Goal: Task Accomplishment & Management: Manage account settings

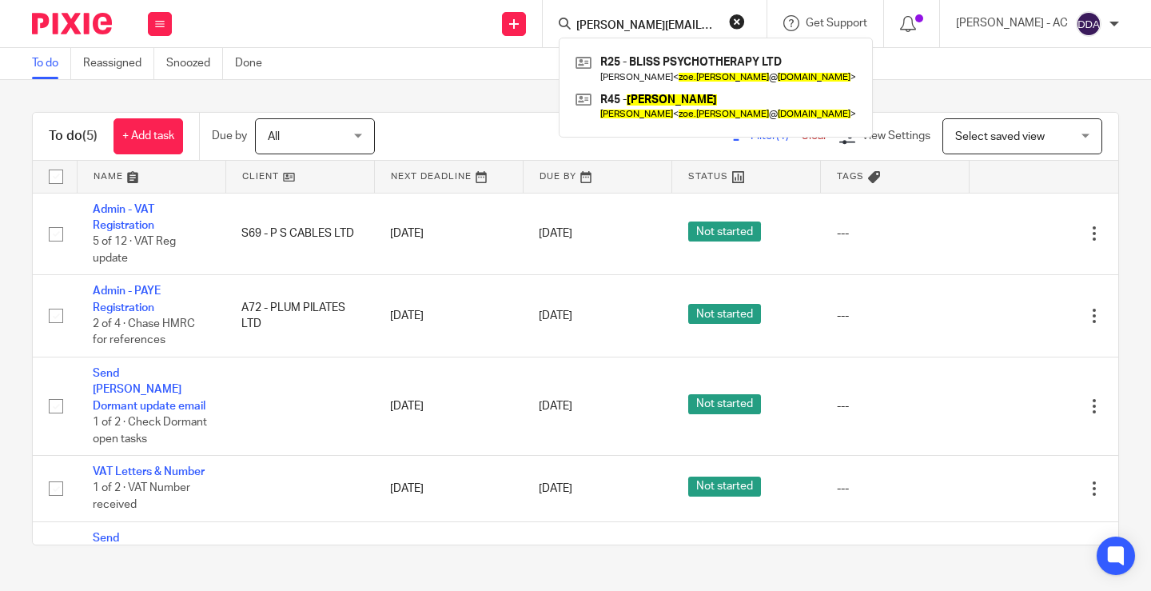
drag, startPoint x: 752, startPoint y: 22, endPoint x: 743, endPoint y: 22, distance: 8.8
click at [745, 22] on button "reset" at bounding box center [737, 22] width 16 height 16
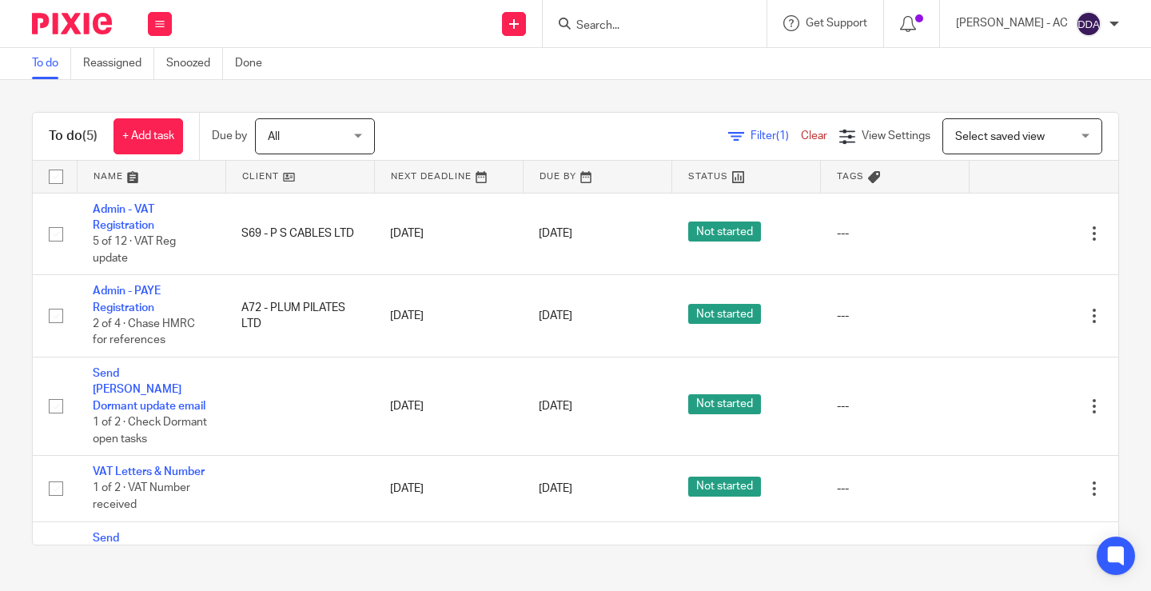
click at [675, 22] on input "Search" at bounding box center [647, 26] width 144 height 14
paste input "Mat Carter"
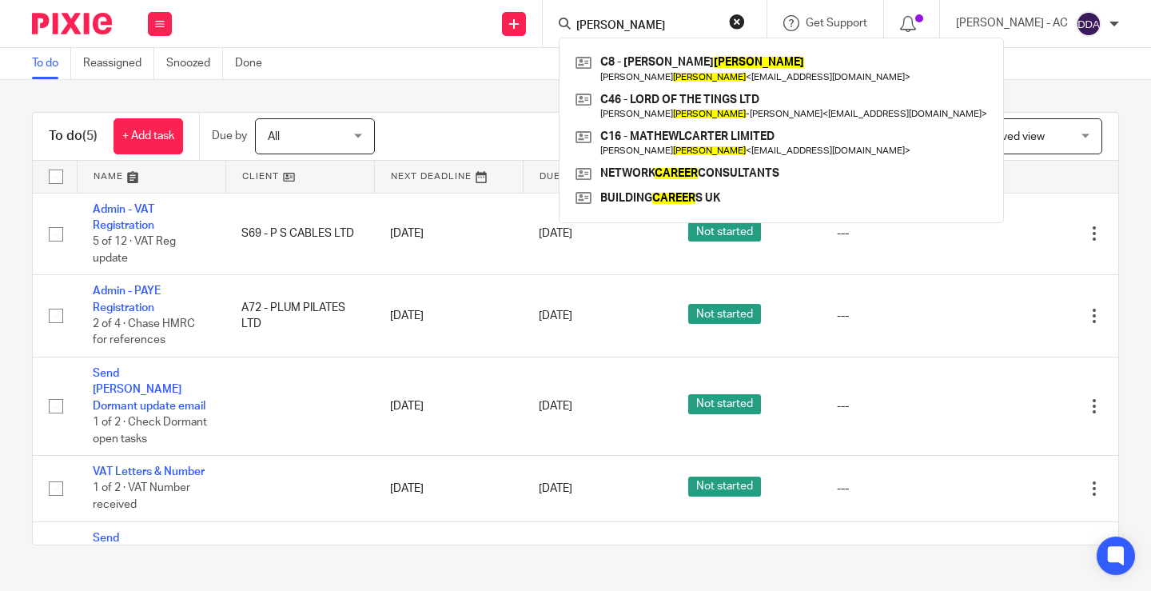
type input "Mat Carter"
drag, startPoint x: 677, startPoint y: 30, endPoint x: 477, endPoint y: 42, distance: 200.2
click at [481, 42] on div "Send new email Create task Add client Request signature Mat Carter C8 - MATHEW …" at bounding box center [669, 23] width 963 height 47
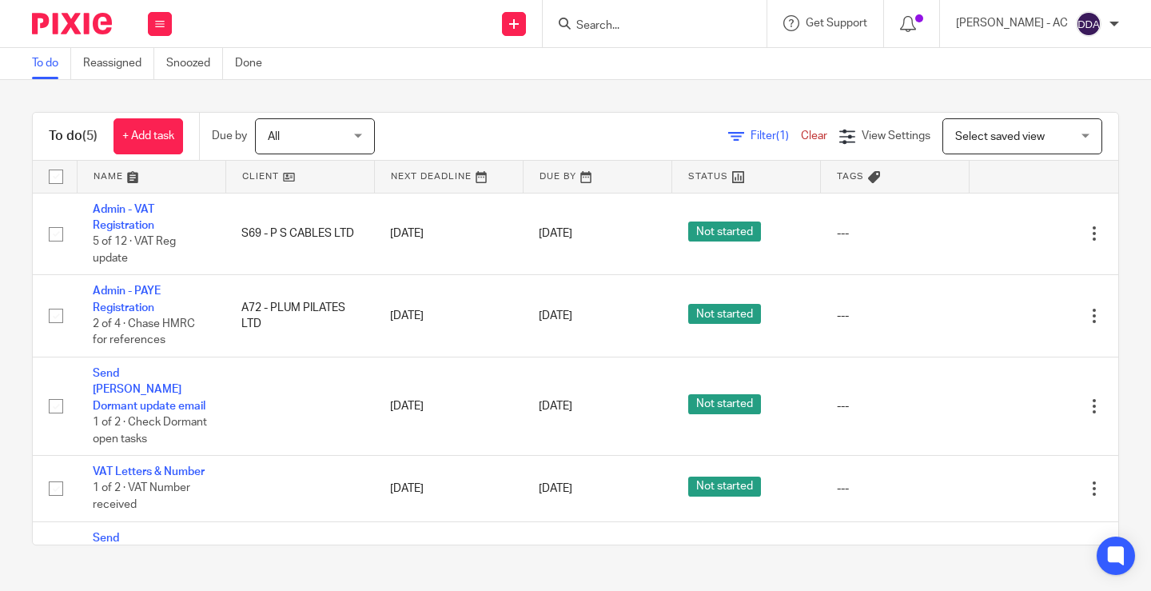
paste input "mathewlcarter@gmail.com"
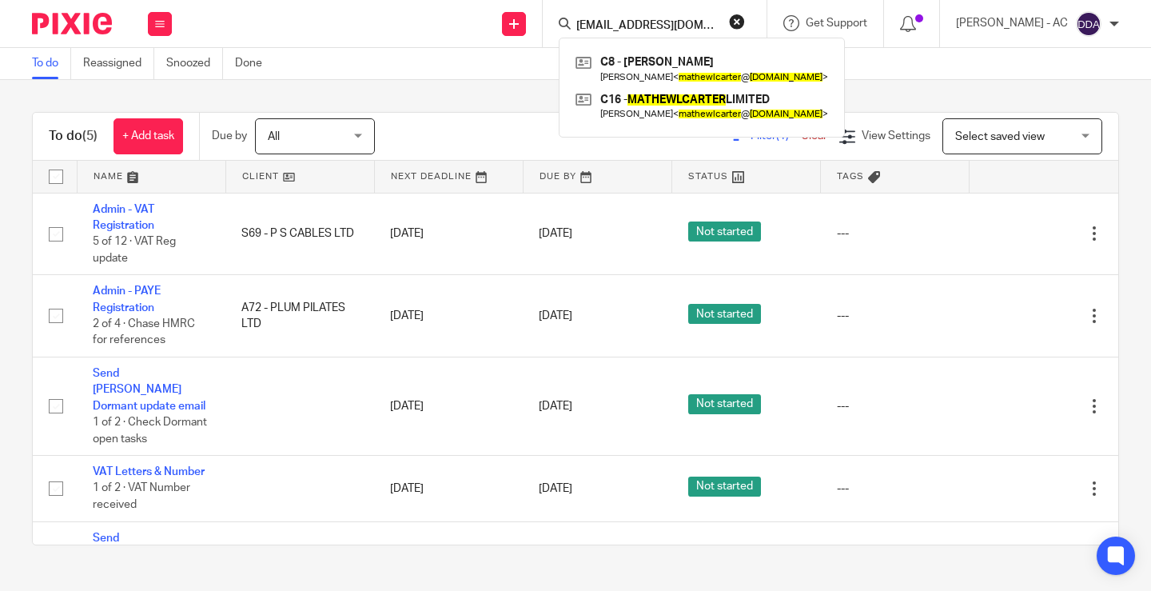
type input "mathewlcarter@gmail.com"
drag, startPoint x: 755, startPoint y: 19, endPoint x: 714, endPoint y: 20, distance: 41.6
click at [745, 20] on button "reset" at bounding box center [737, 22] width 16 height 16
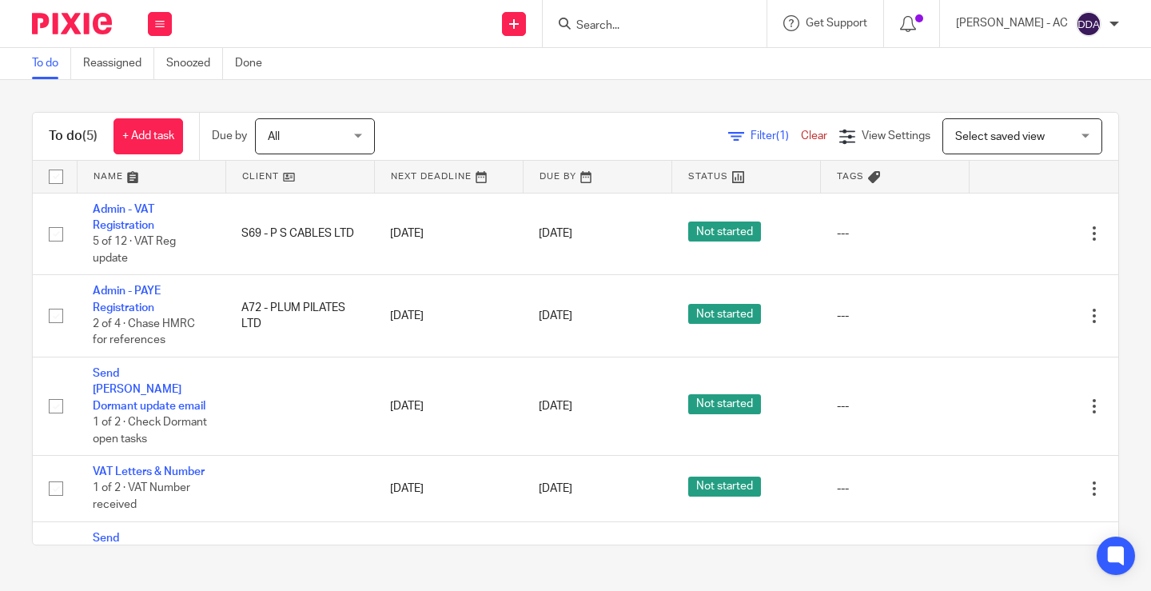
click at [665, 22] on input "Search" at bounding box center [647, 26] width 144 height 14
paste input "DXG INVESTMENTS"
click at [674, 22] on input "DXG INVESTMENTS" at bounding box center [647, 26] width 144 height 14
type input "DXG"
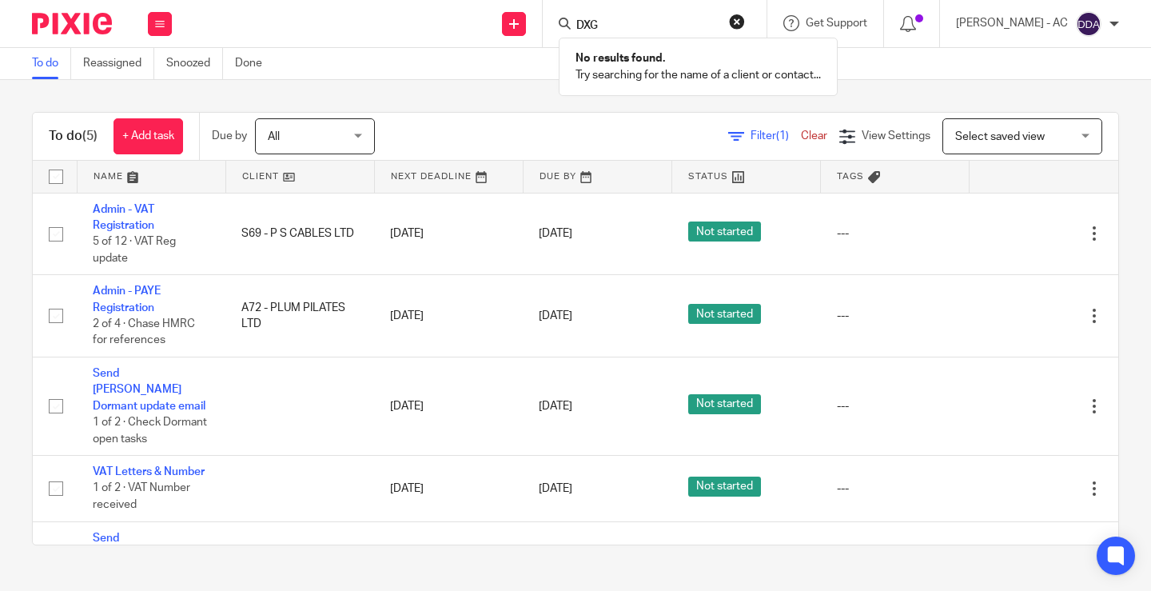
drag, startPoint x: 642, startPoint y: 25, endPoint x: 496, endPoint y: 27, distance: 146.3
click at [500, 27] on div "Send new email Create task Add client Request signature DXG No results found. T…" at bounding box center [669, 23] width 963 height 47
paste input "DXG INVESTMENTS"
type input "DXG INVESTMENTS"
drag, startPoint x: 688, startPoint y: 34, endPoint x: 460, endPoint y: 45, distance: 228.1
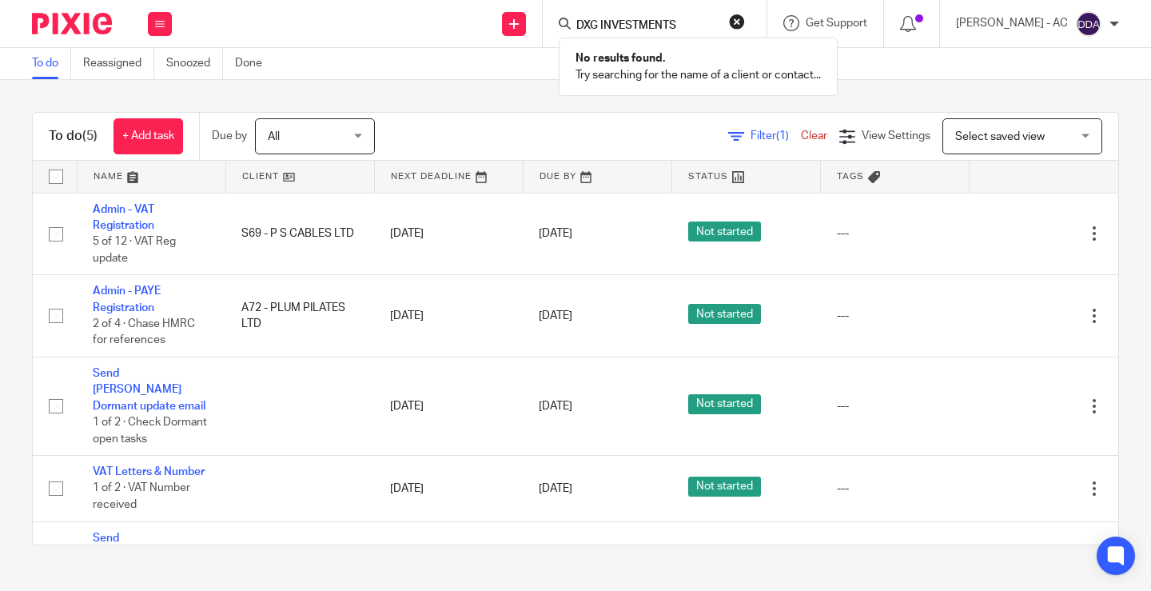
click at [468, 47] on div "Work Email Clients Team Reports Settings Work Email Clients Team Reports Settin…" at bounding box center [575, 24] width 1151 height 48
paste input "Writers' Bloc"
type input "Writers' Bloc"
click at [407, 93] on div "To do (5) + Add task Due by All All Today Tomorrow This week Next week This mon…" at bounding box center [575, 328] width 1151 height 497
click at [626, 20] on input "Search" at bounding box center [647, 26] width 144 height 14
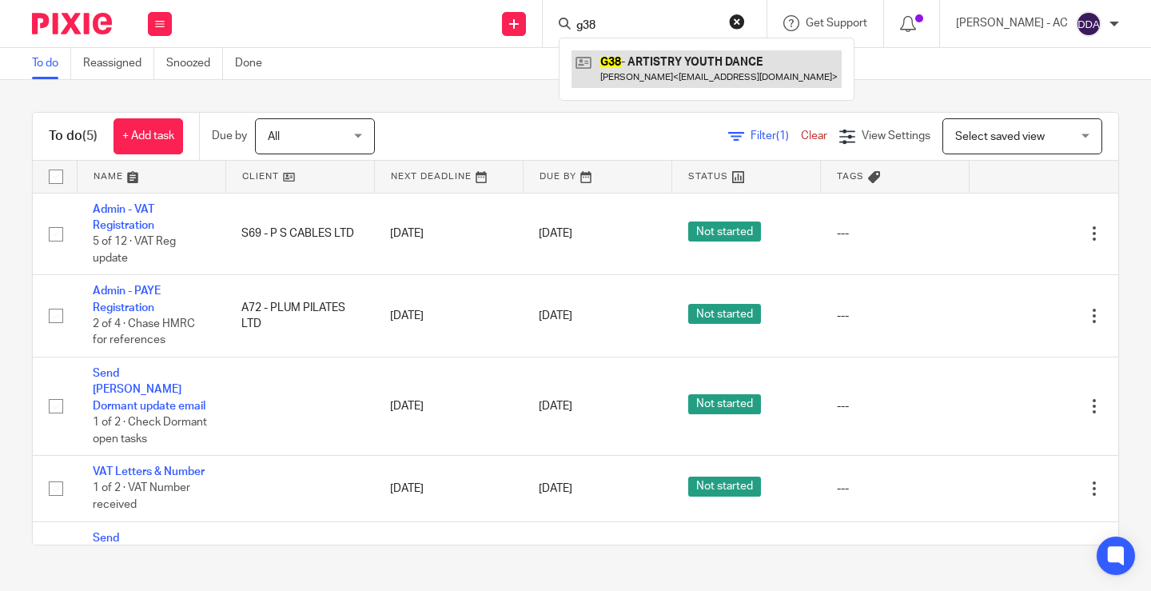
type input "g38"
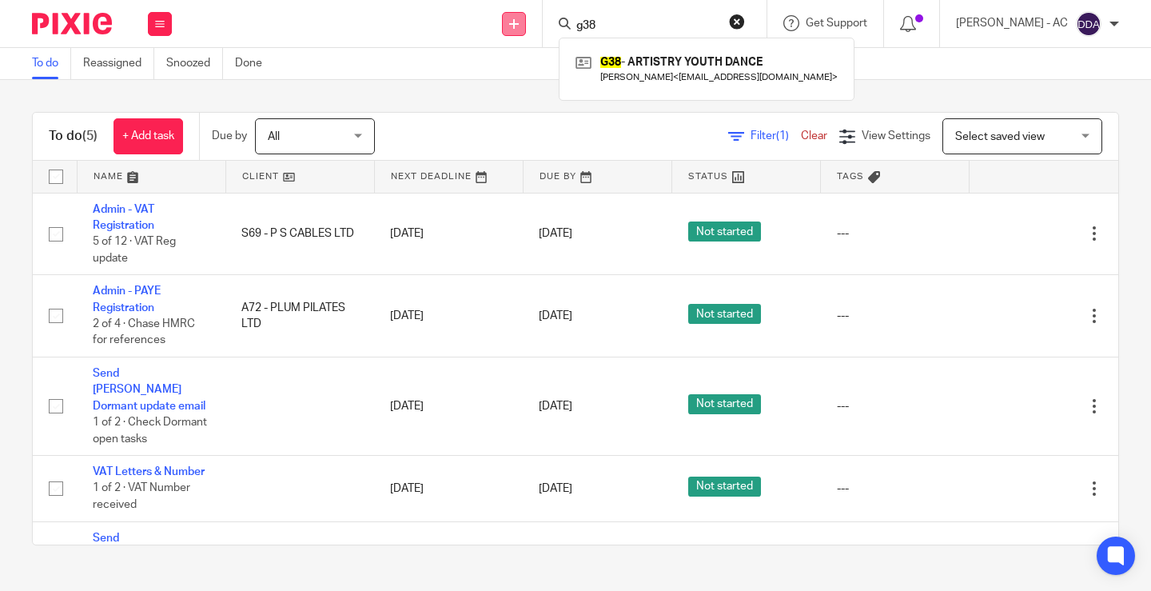
drag, startPoint x: 623, startPoint y: 26, endPoint x: 535, endPoint y: 32, distance: 88.2
click at [535, 32] on div "Send new email Create task Add client Request signature g38 G38 - ARTISTRY YOUT…" at bounding box center [669, 23] width 963 height 47
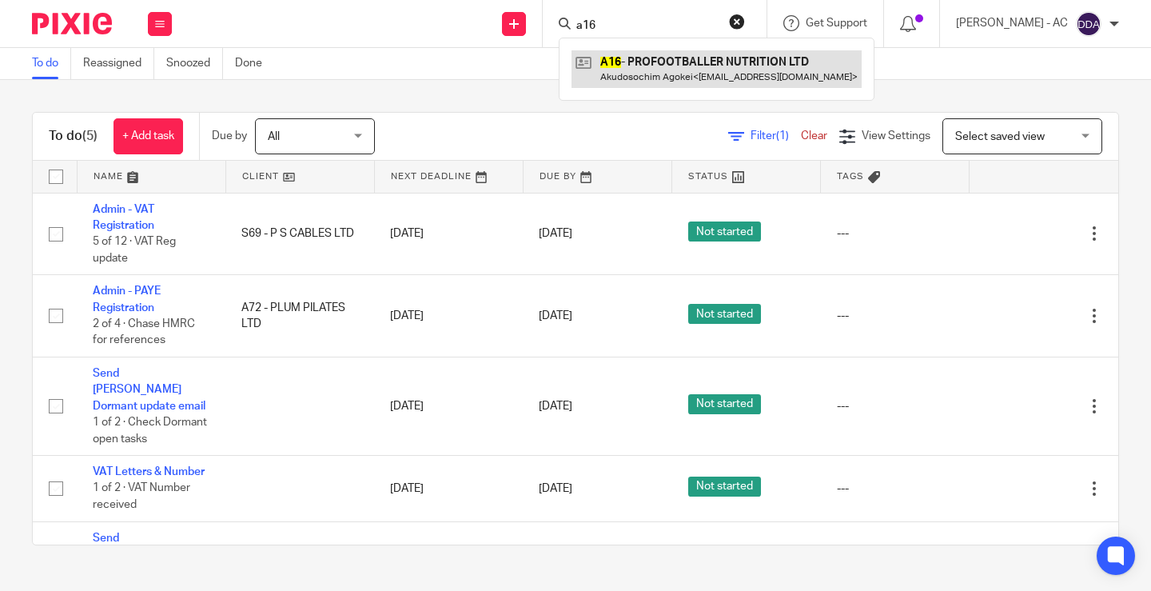
type input "a16"
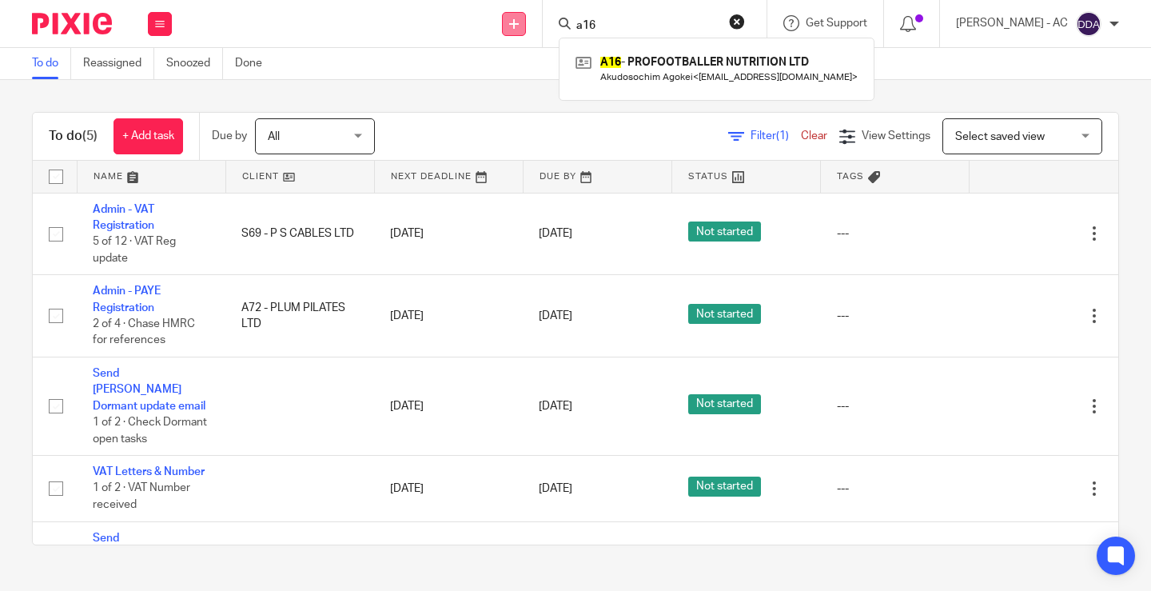
drag, startPoint x: 641, startPoint y: 23, endPoint x: 536, endPoint y: 31, distance: 105.8
click at [536, 32] on div "Send new email Create task Add client Request signature a16 A16 - PROFOOTBALLER…" at bounding box center [669, 23] width 963 height 47
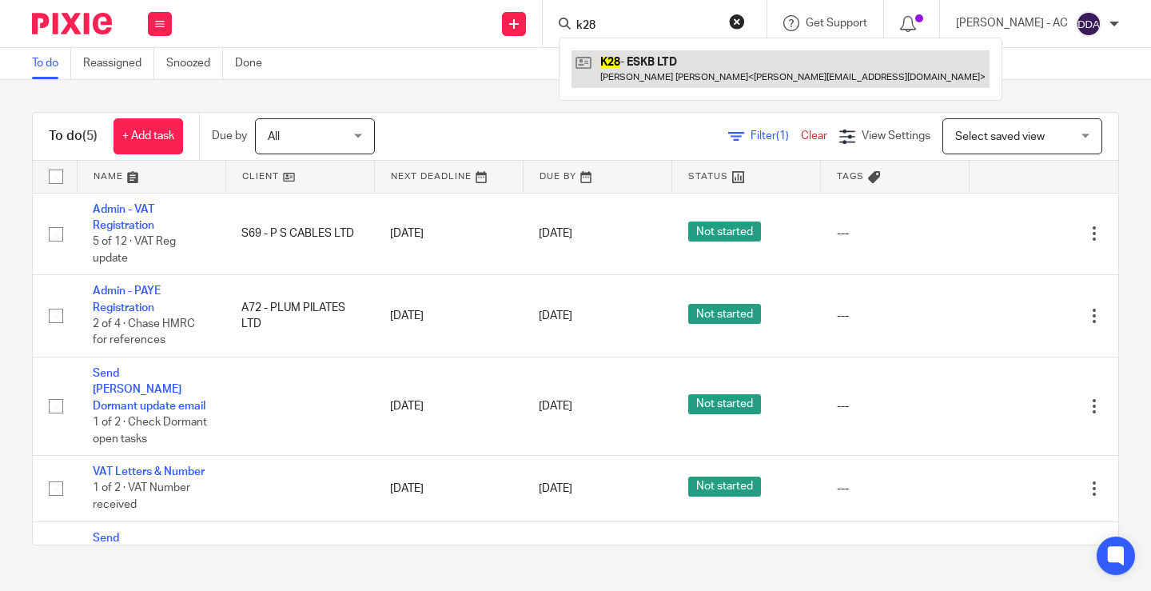
type input "k28"
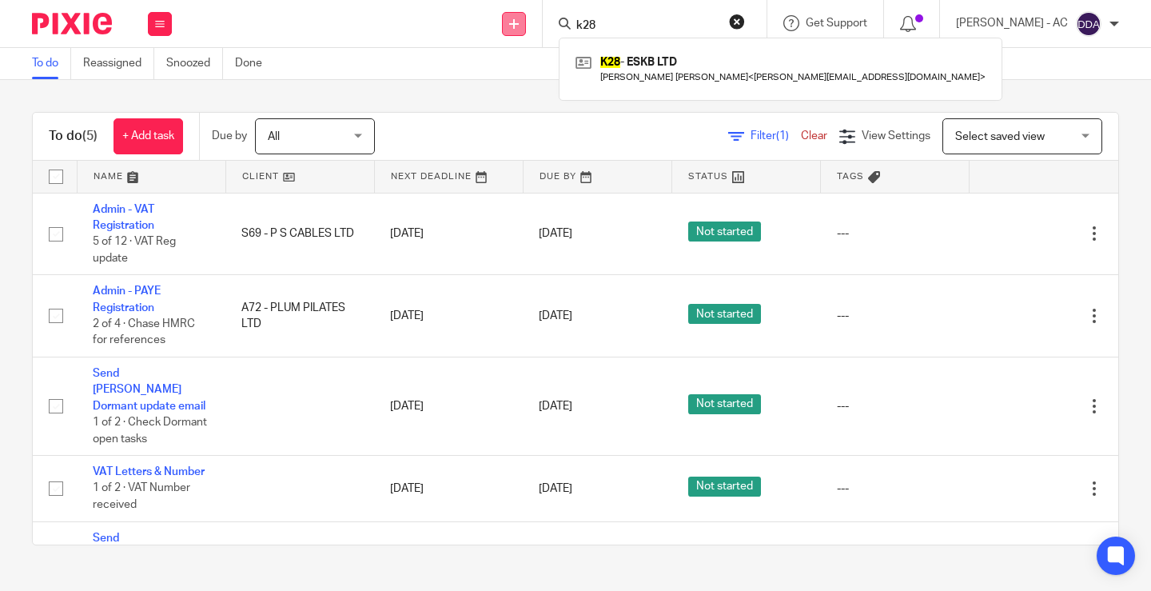
drag, startPoint x: 612, startPoint y: 22, endPoint x: 538, endPoint y: 23, distance: 74.3
click at [538, 23] on div "Send new email Create task Add client Request signature k28 K28 - ESKB LTD Emil…" at bounding box center [669, 23] width 963 height 47
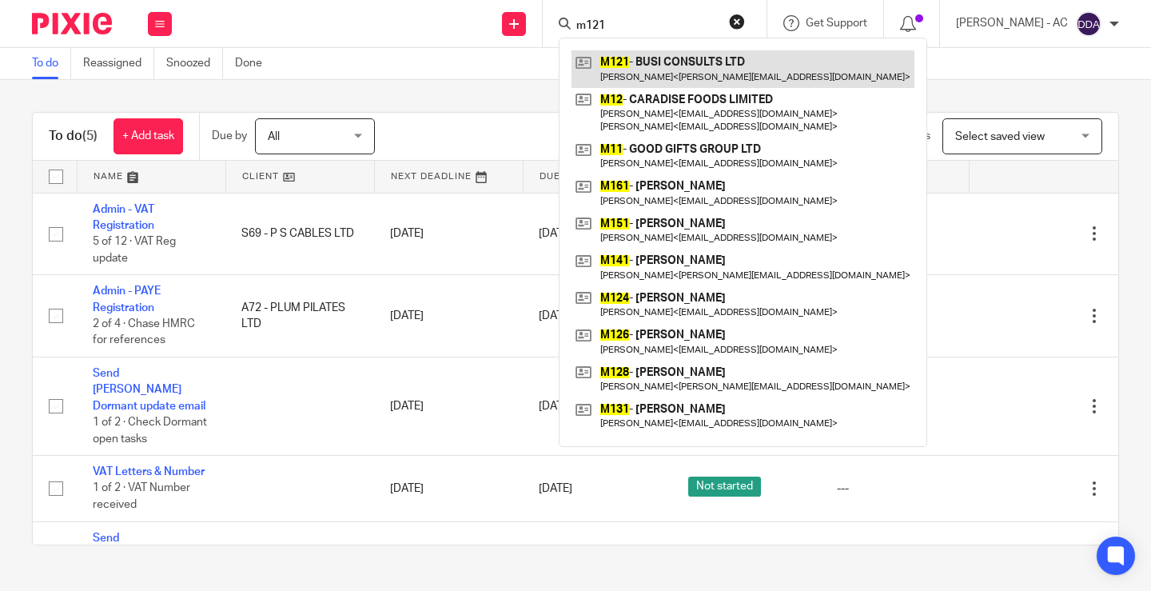
type input "m121"
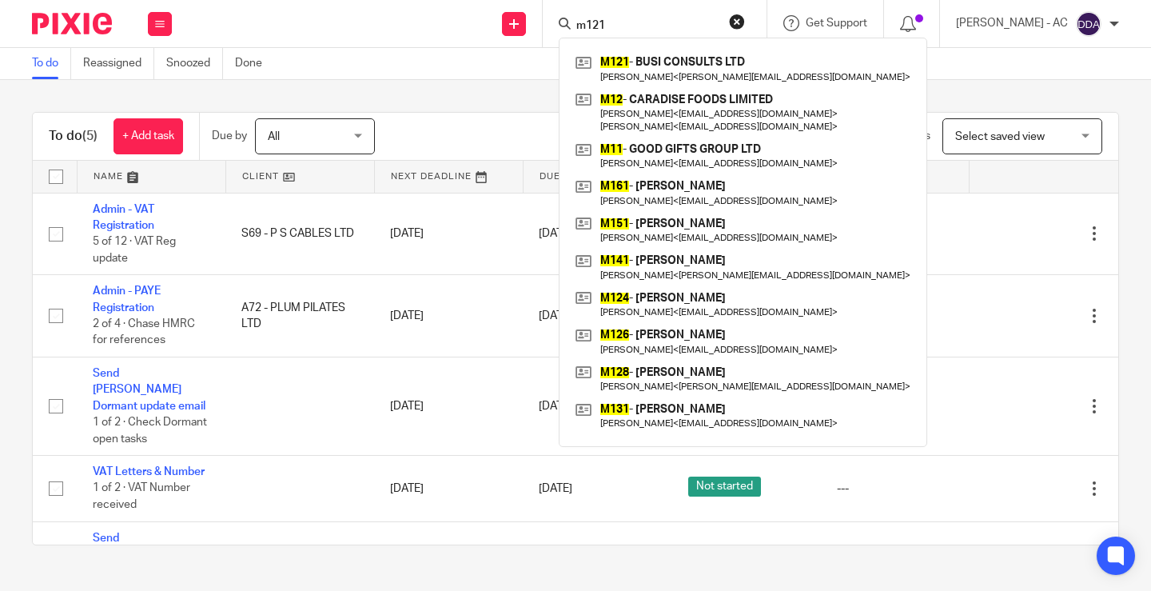
drag, startPoint x: 638, startPoint y: 26, endPoint x: 542, endPoint y: 10, distance: 97.3
click at [542, 10] on div "Send new email Create task Add client Request signature m121 M121 - BUSI CONSUL…" at bounding box center [669, 23] width 963 height 47
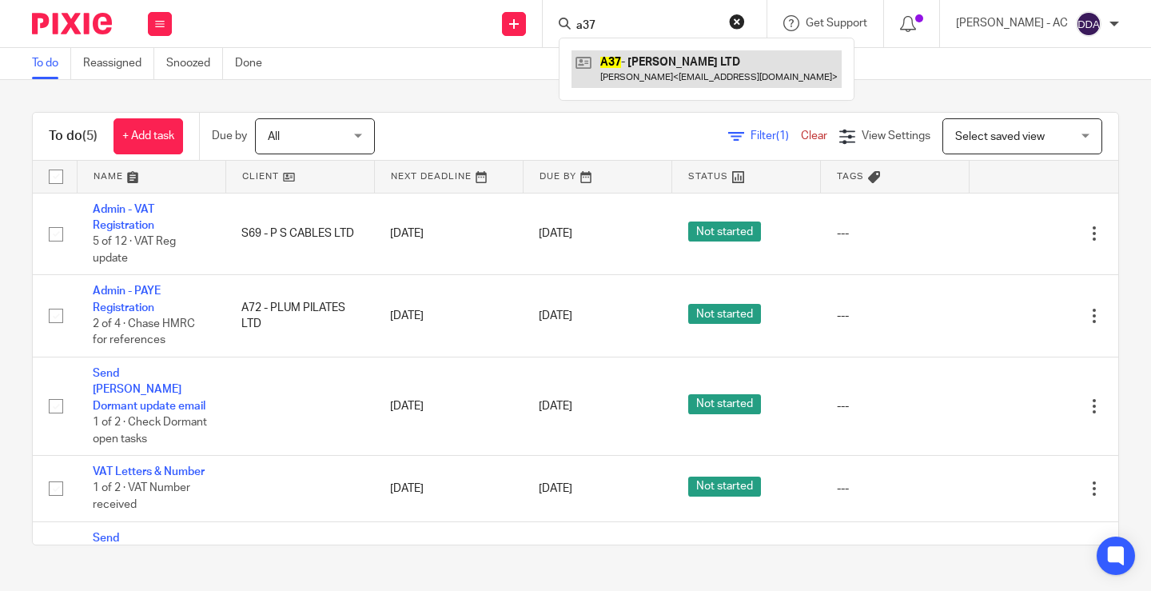
type input "a37"
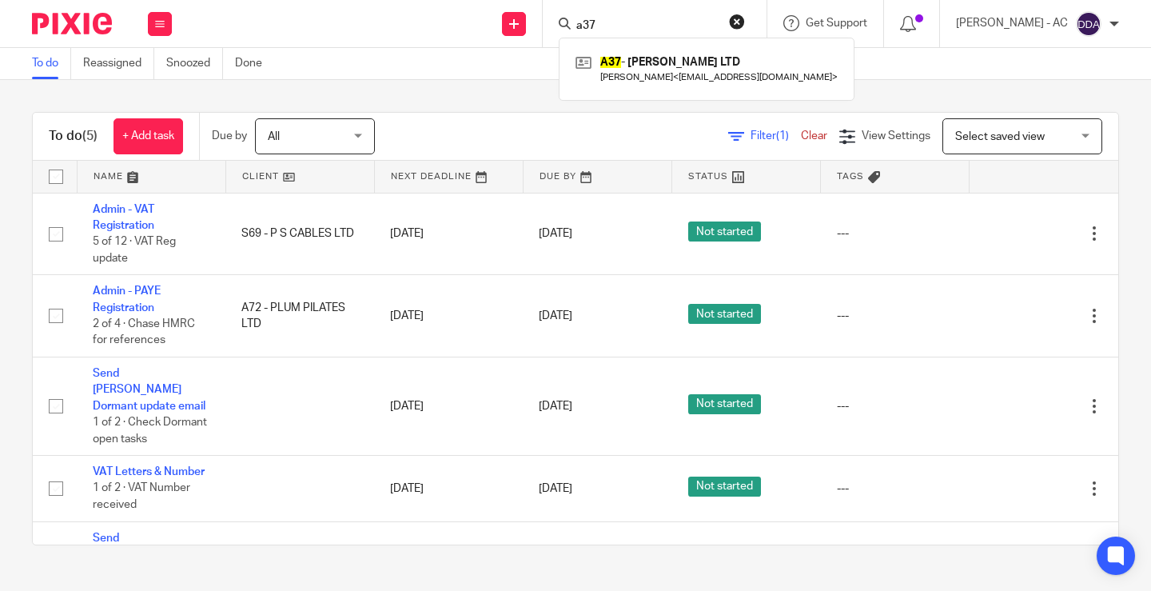
drag, startPoint x: 648, startPoint y: 22, endPoint x: 551, endPoint y: 12, distance: 98.1
click at [551, 12] on div "Send new email Create task Add client Request signature a37 A37 - ZERA LTD Dr. …" at bounding box center [669, 23] width 963 height 47
drag, startPoint x: 627, startPoint y: 19, endPoint x: 560, endPoint y: 20, distance: 66.4
click at [565, 20] on div "k28 K28 - ESKB LTD Emilie Koum Besson < emilie.koumbesson@gmail.com >" at bounding box center [655, 23] width 224 height 47
drag, startPoint x: 600, startPoint y: 26, endPoint x: 657, endPoint y: 34, distance: 57.3
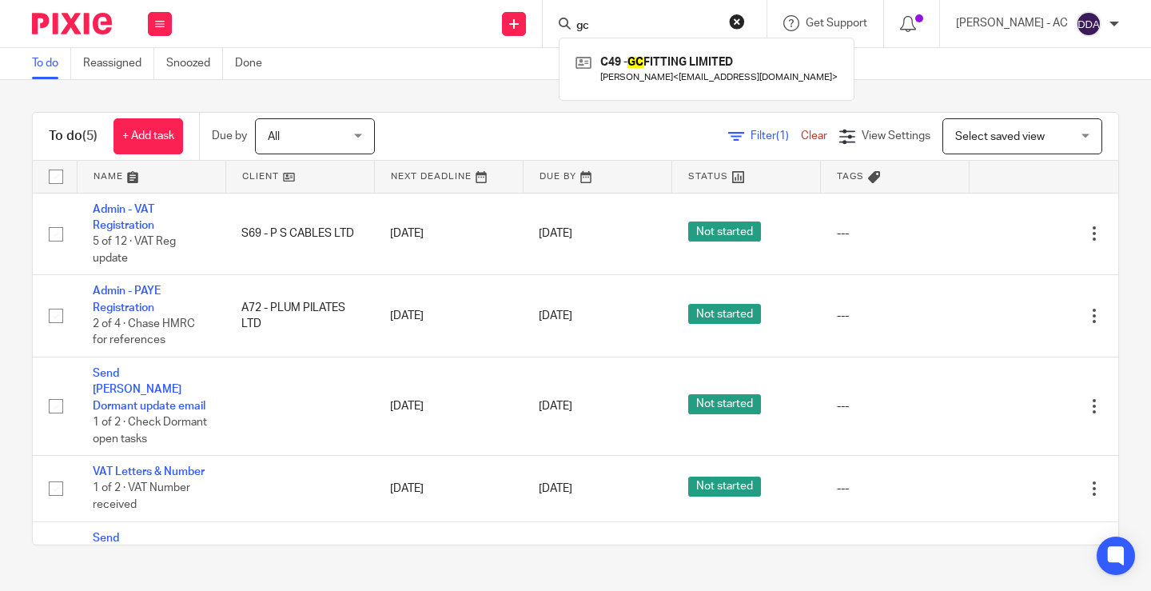
click at [657, 34] on div "gc C49 - GC FITTING LIMITED Gareth Culbert < garethculbert2908@gmail.com >" at bounding box center [655, 23] width 224 height 47
type input "guild"
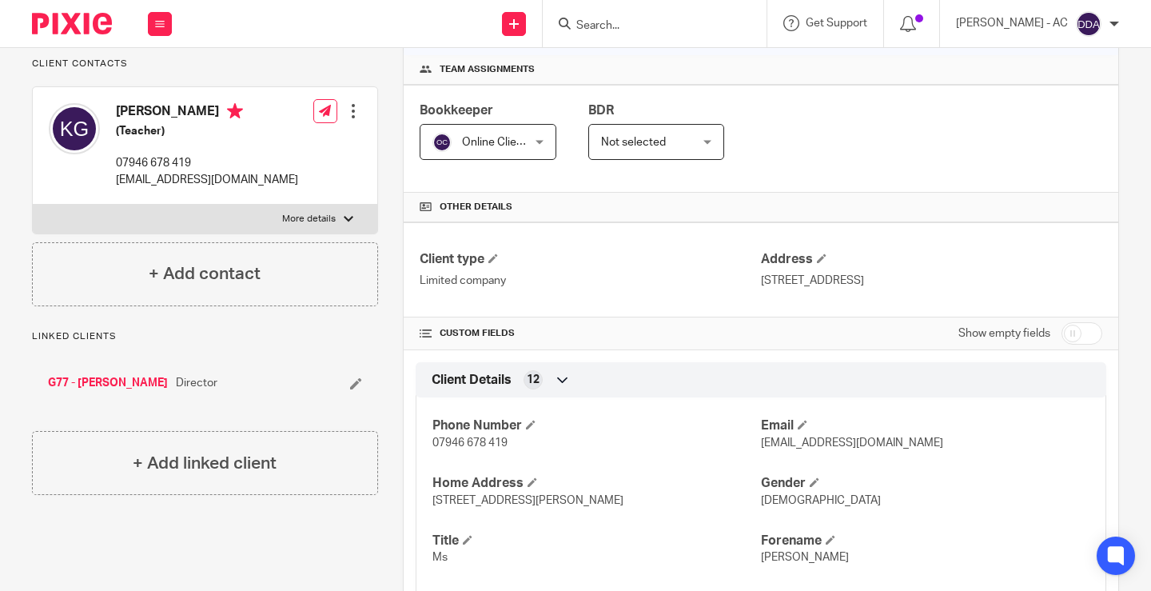
scroll to position [320, 0]
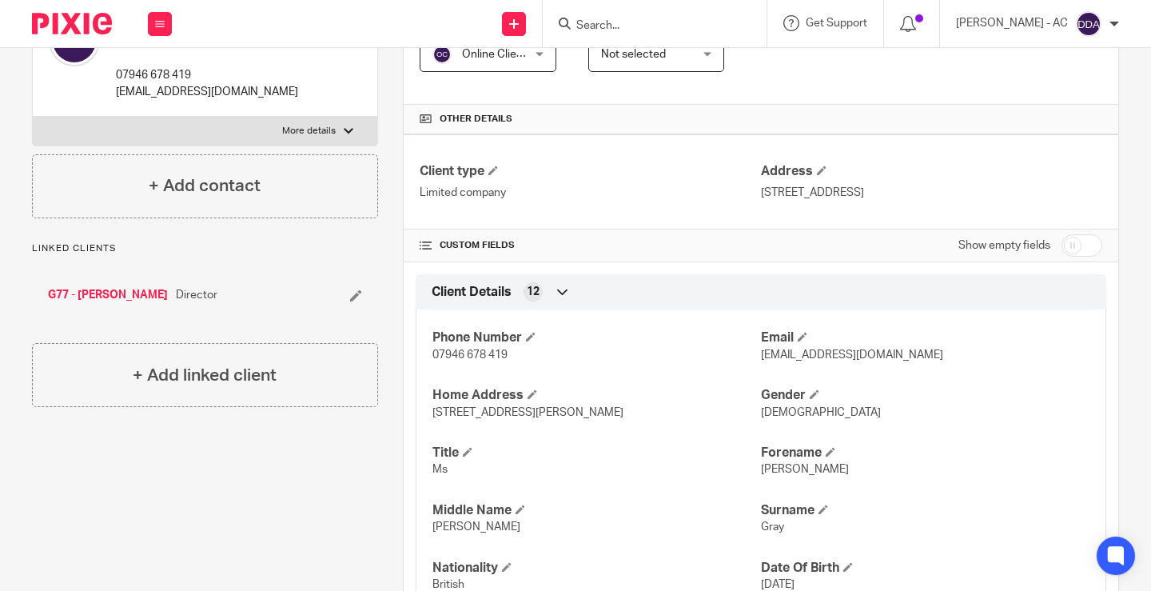
click at [1049, 236] on div "Show empty fields" at bounding box center [1030, 245] width 144 height 32
click at [1064, 239] on input "checkbox" at bounding box center [1082, 245] width 41 height 22
checkbox input "true"
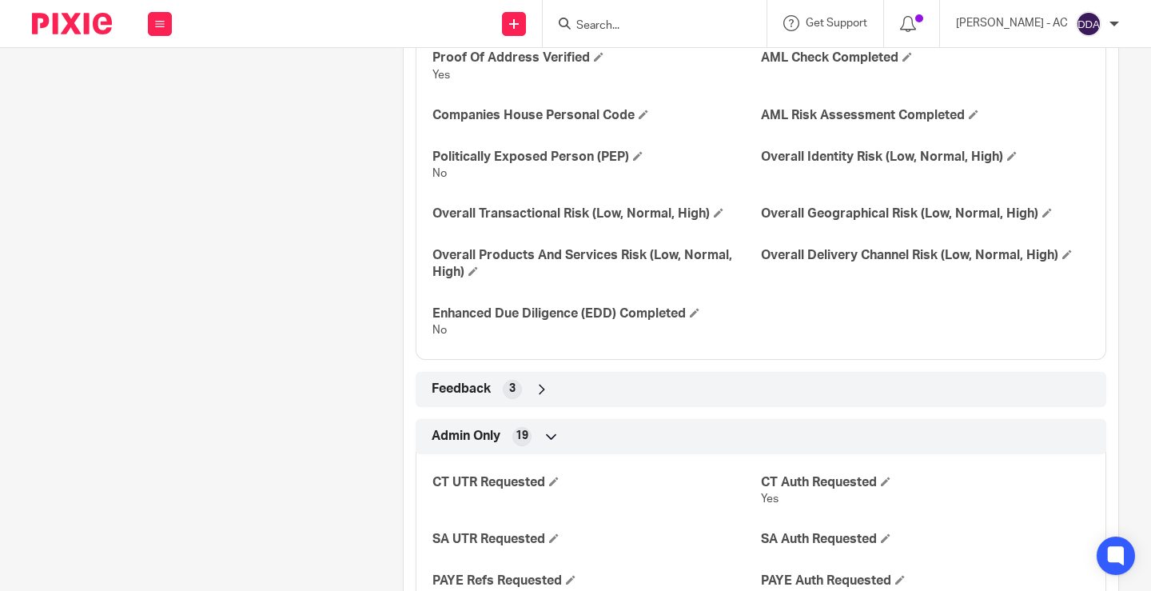
scroll to position [2681, 0]
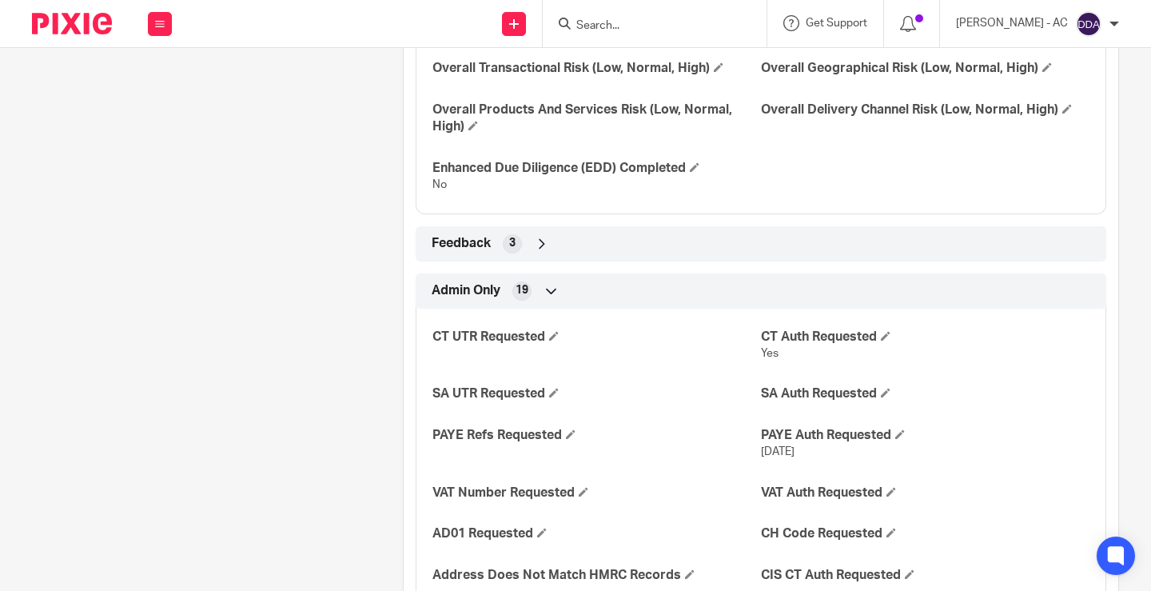
drag, startPoint x: 527, startPoint y: 298, endPoint x: 926, endPoint y: 457, distance: 429.4
click at [926, 457] on div "Admin Only 19 CT UTR Requested CT Auth Requested Yes SA UTR Requested SA Auth R…" at bounding box center [761, 529] width 691 height 513
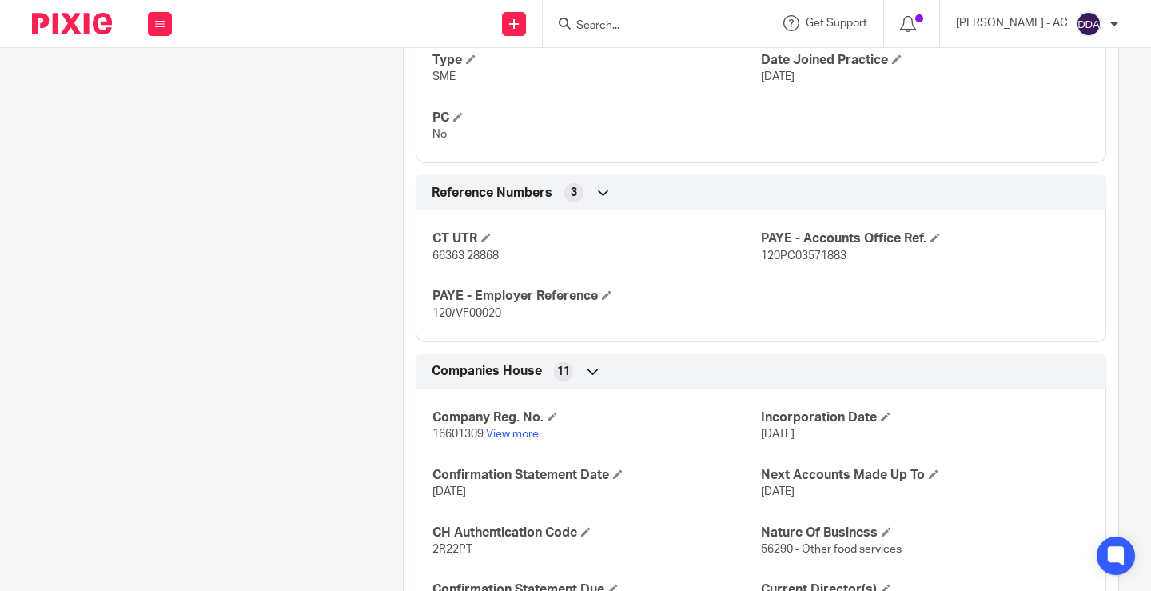
scroll to position [1053, 0]
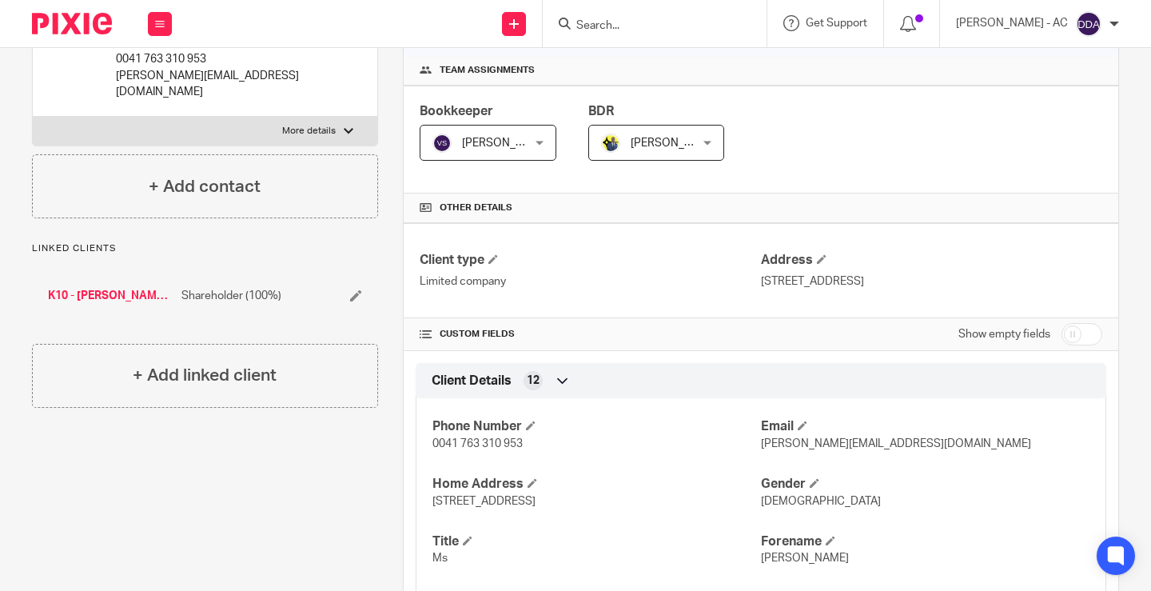
scroll to position [193, 0]
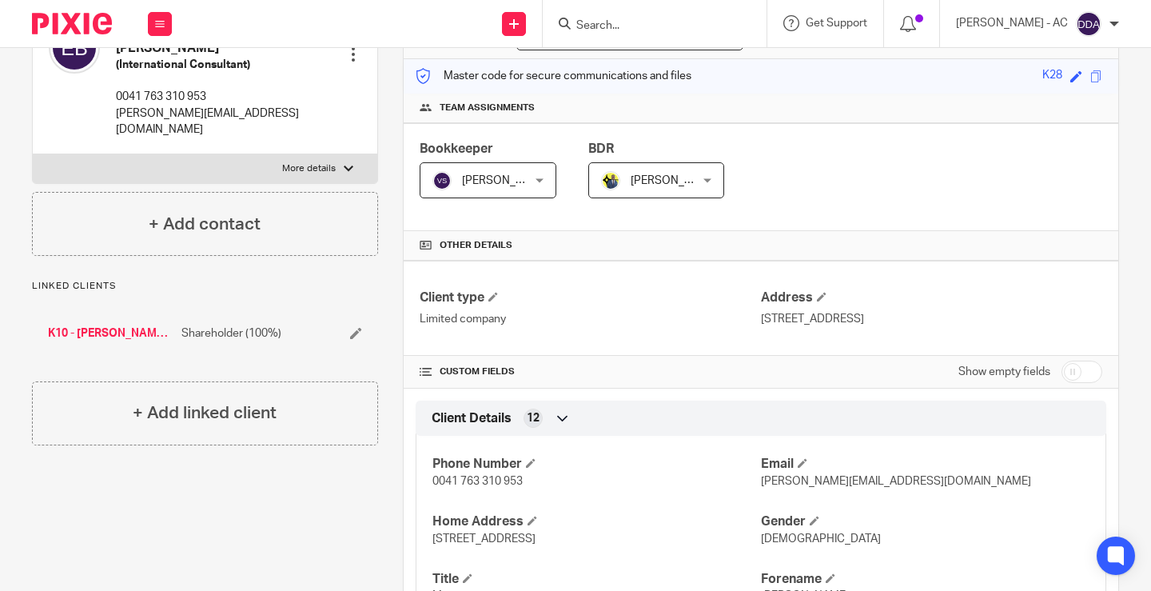
click at [1062, 377] on input "checkbox" at bounding box center [1082, 372] width 41 height 22
checkbox input "true"
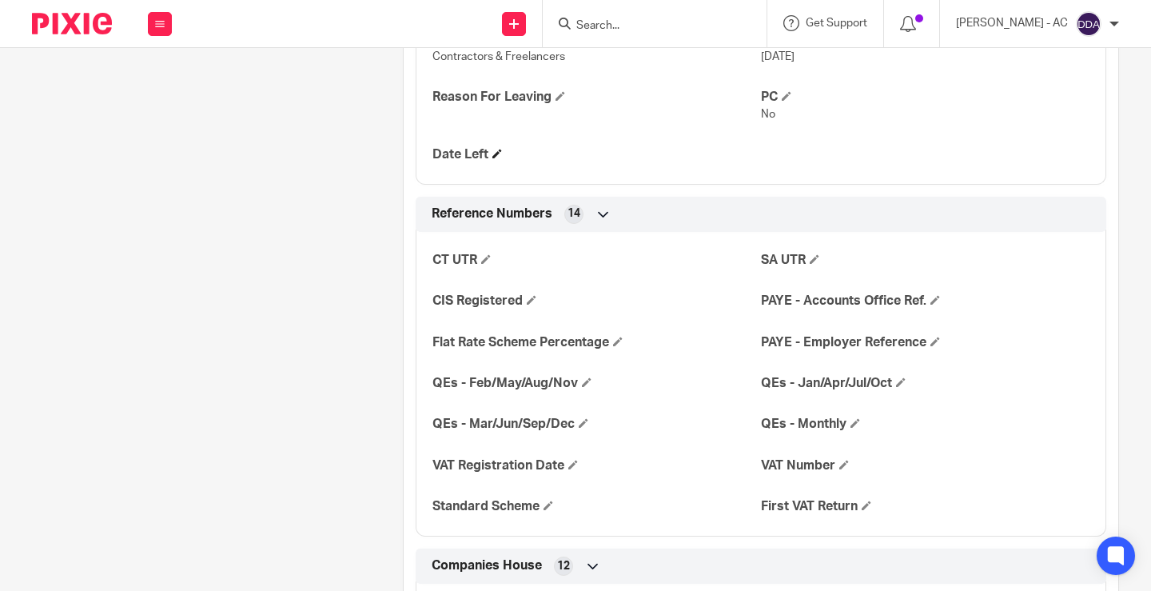
scroll to position [1233, 0]
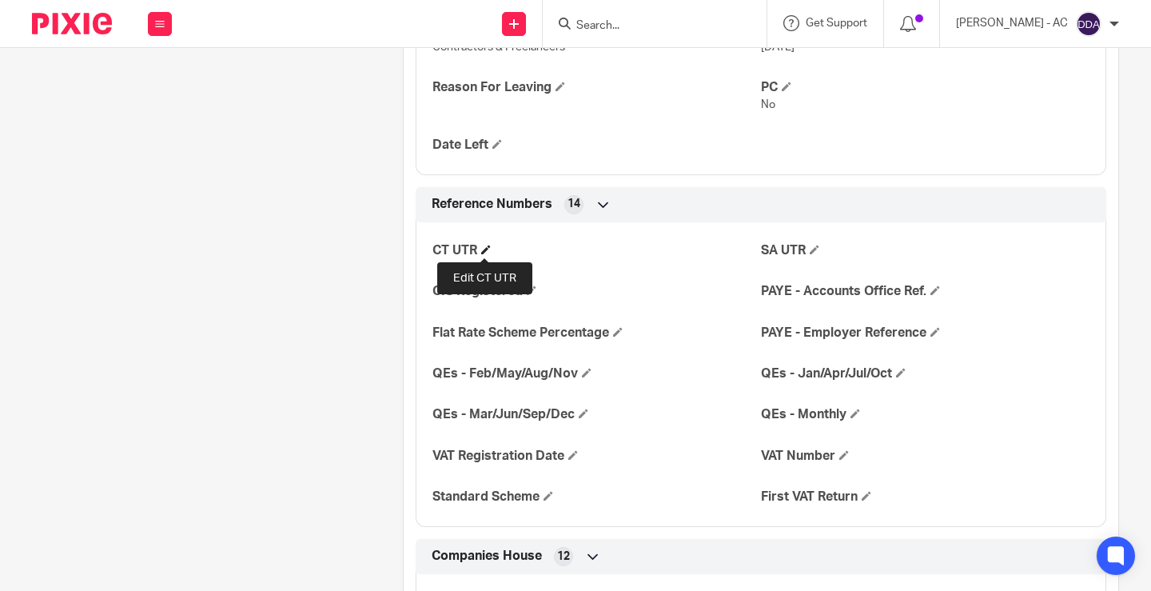
click at [482, 249] on span at bounding box center [486, 250] width 10 height 10
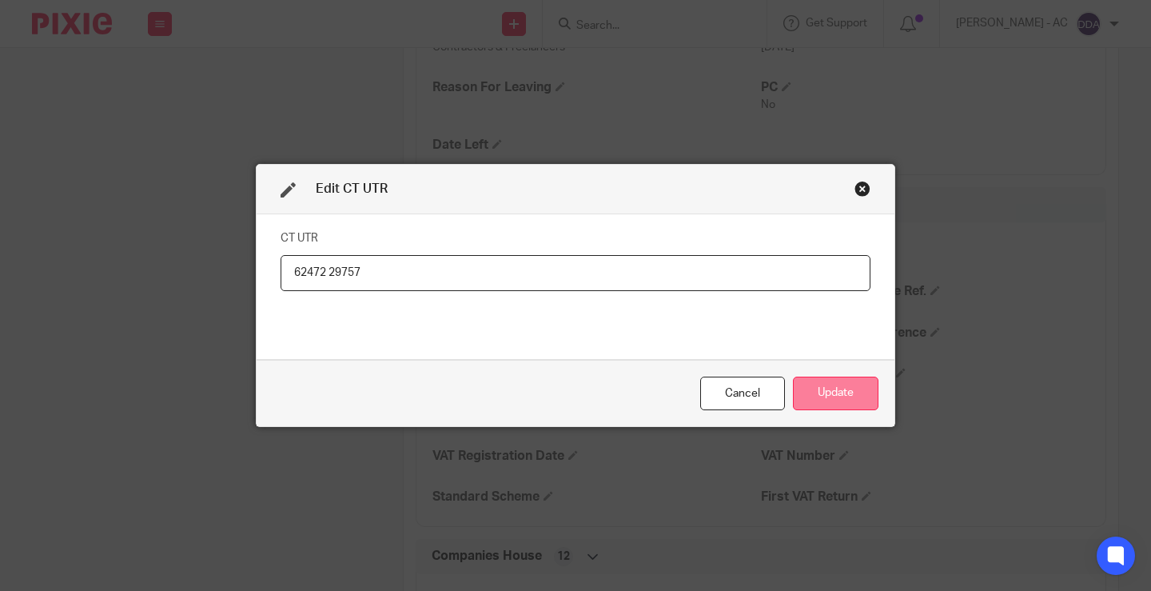
type input "62472 29757"
click at [815, 389] on button "Update" at bounding box center [836, 394] width 86 height 34
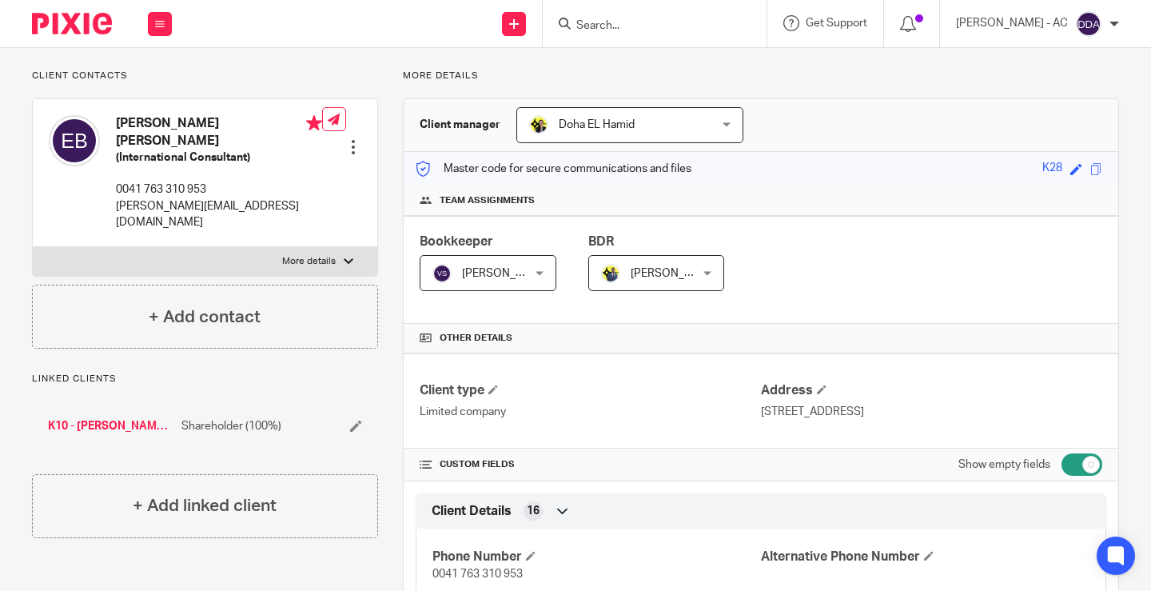
scroll to position [0, 0]
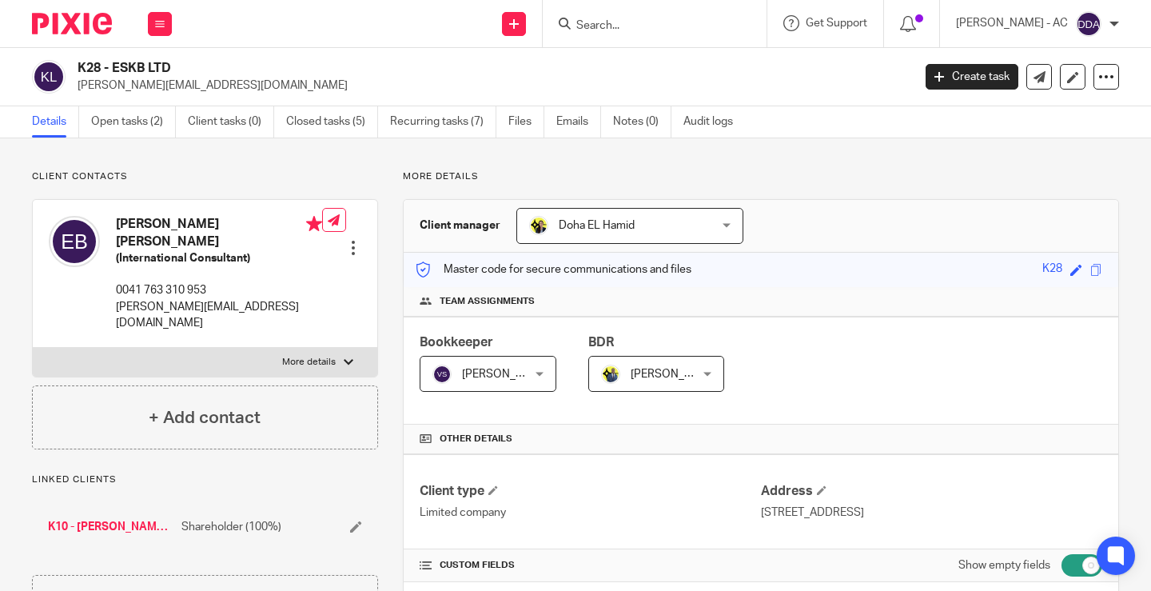
drag, startPoint x: 99, startPoint y: 70, endPoint x: 82, endPoint y: 68, distance: 17.7
click at [82, 68] on h2 "K28 - ESKB LTD" at bounding box center [407, 68] width 659 height 17
copy h2 "K28"
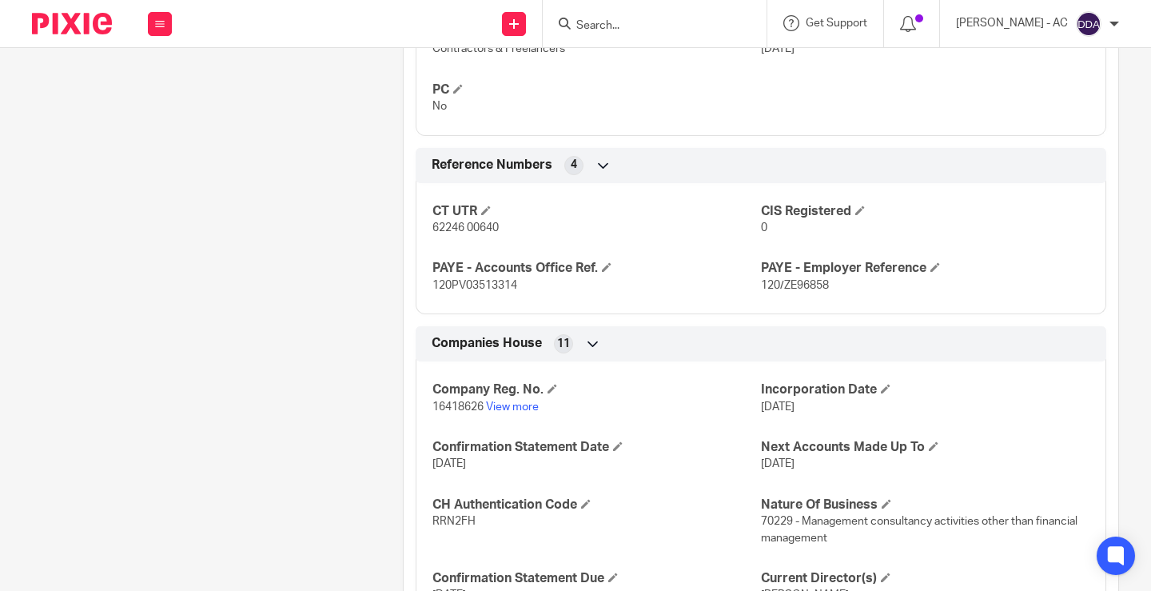
scroll to position [1119, 0]
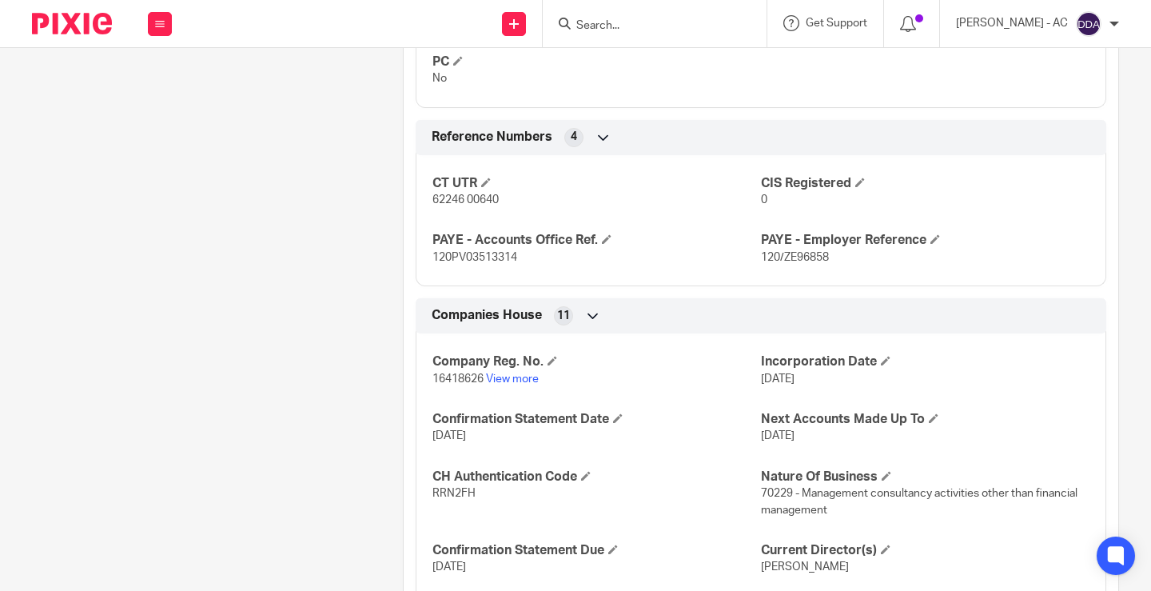
drag, startPoint x: 241, startPoint y: 324, endPoint x: 305, endPoint y: 317, distance: 63.5
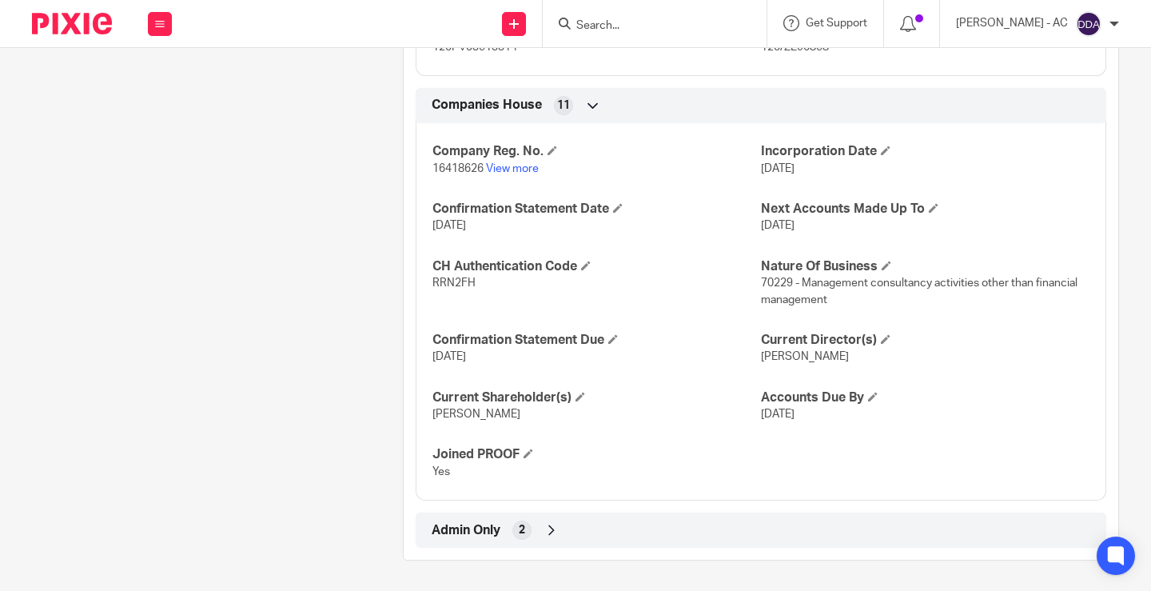
scroll to position [1331, 0]
click at [535, 520] on div "Admin Only 2" at bounding box center [761, 528] width 667 height 27
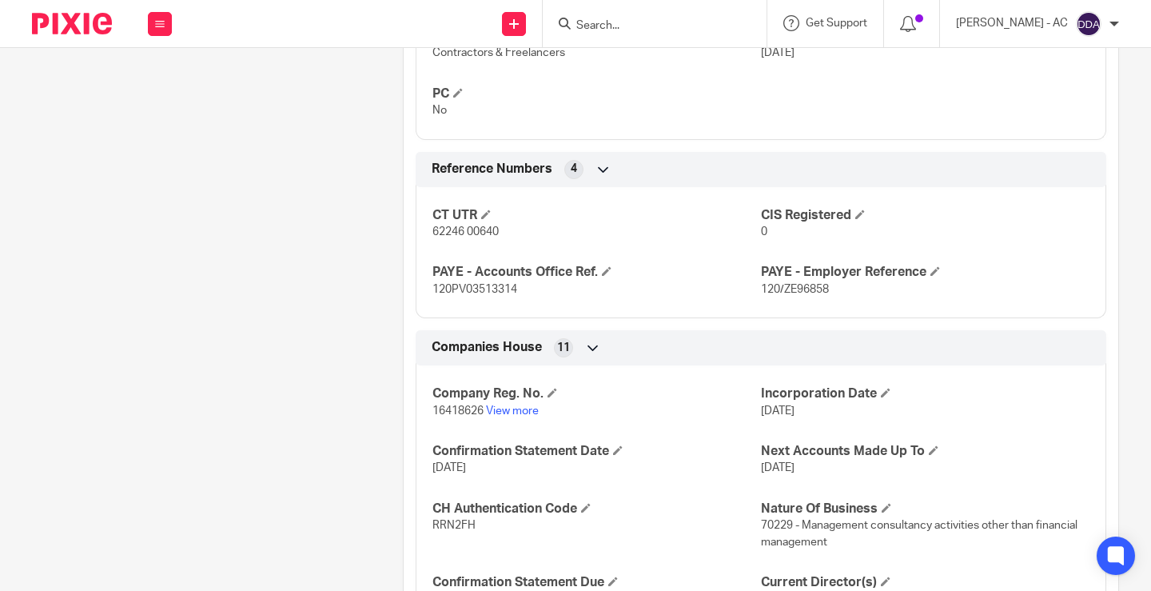
scroll to position [1086, 0]
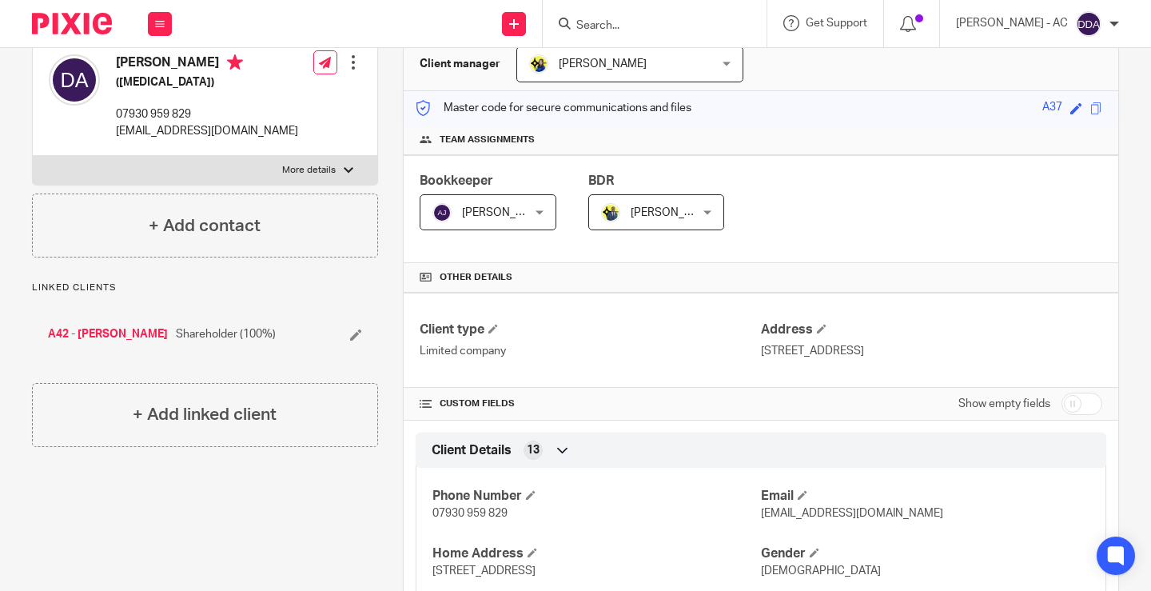
scroll to position [187, 0]
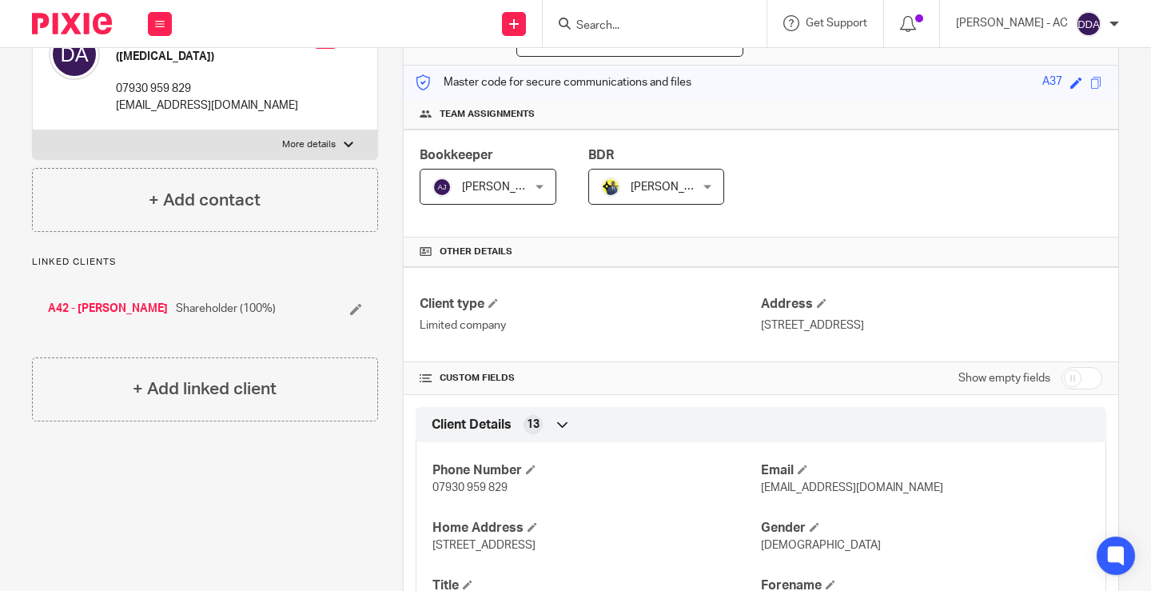
click at [1063, 379] on input "checkbox" at bounding box center [1082, 378] width 41 height 22
checkbox input "true"
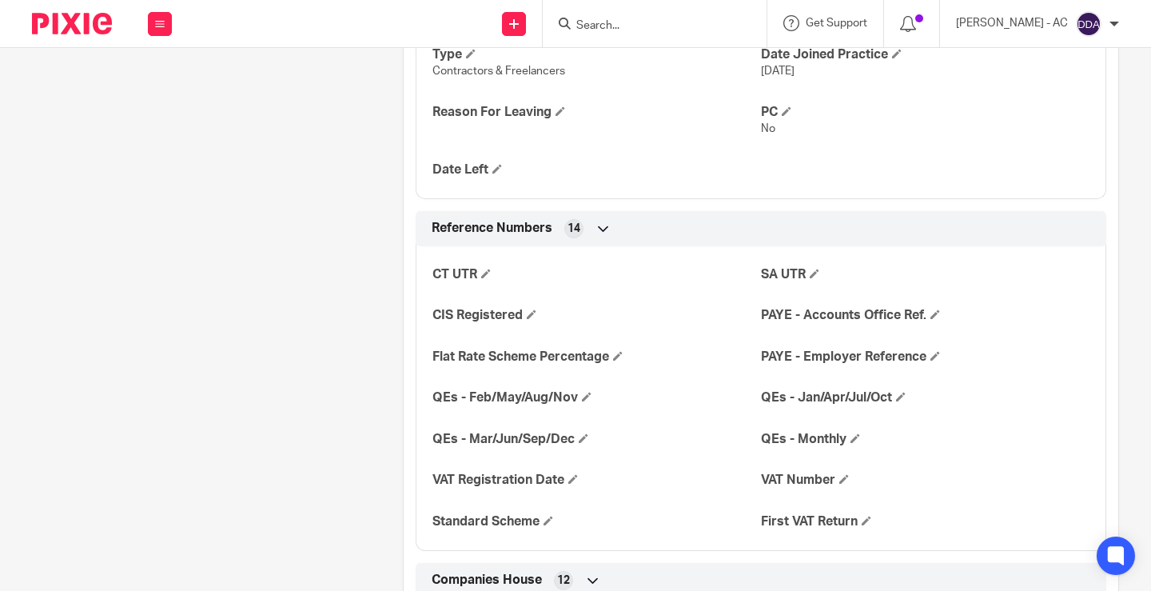
scroll to position [1226, 0]
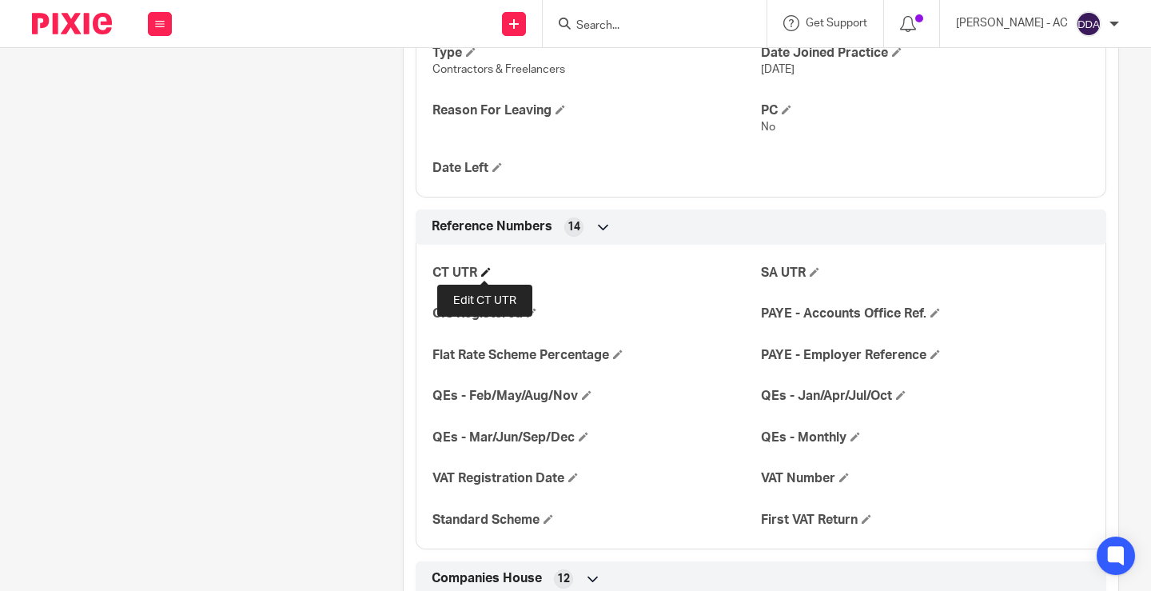
click at [481, 268] on span at bounding box center [486, 272] width 10 height 10
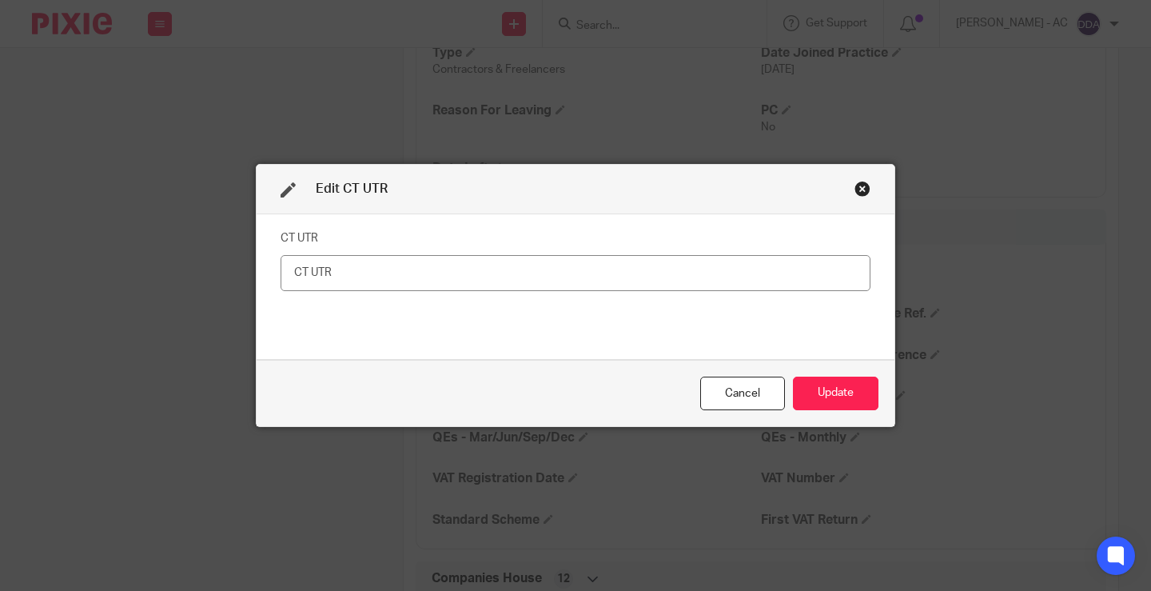
click at [381, 276] on input "text" at bounding box center [576, 273] width 590 height 36
type input "81071 24466"
click at [811, 400] on button "Update" at bounding box center [836, 394] width 86 height 34
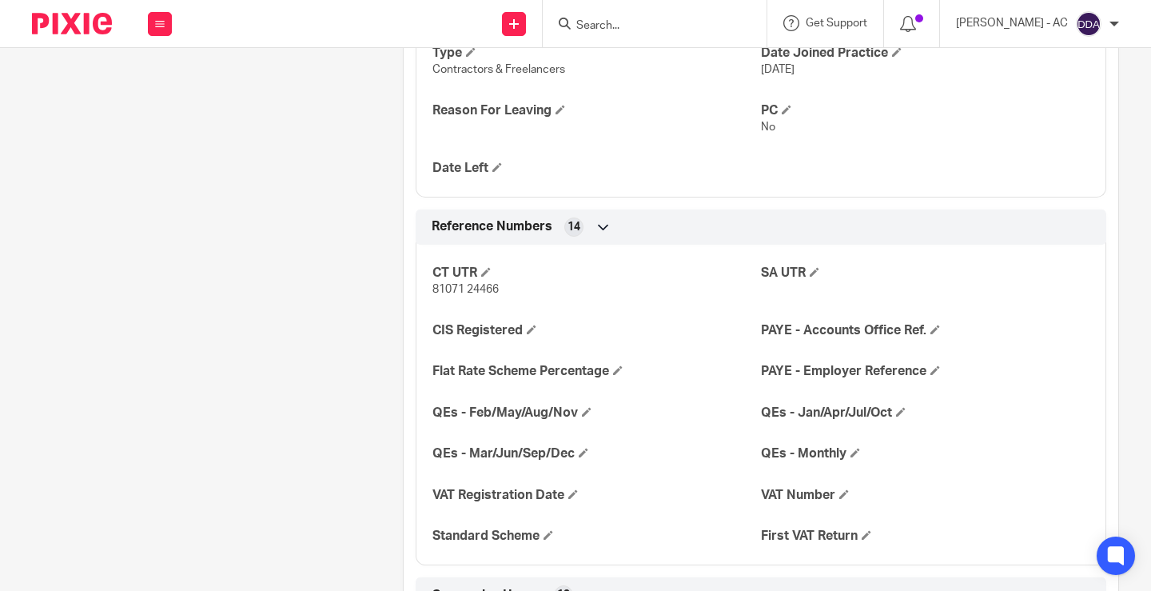
click at [416, 377] on div "CT UTR 81071 24466 SA UTR CIS Registered PAYE - Accounts Office Ref. Flat Rate …" at bounding box center [761, 399] width 691 height 333
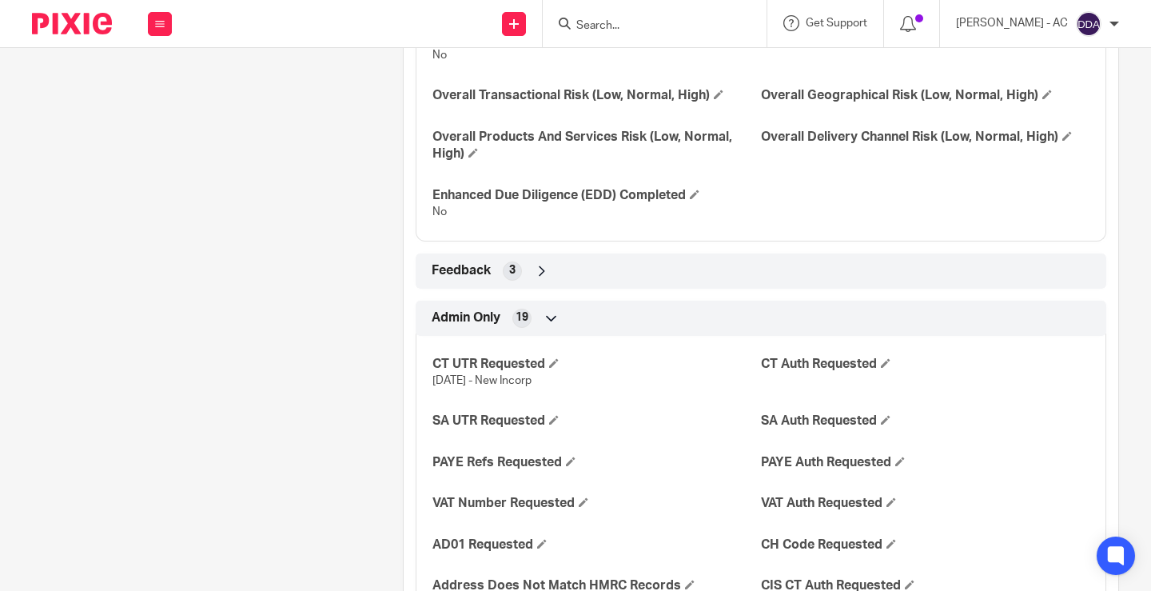
scroll to position [2665, 0]
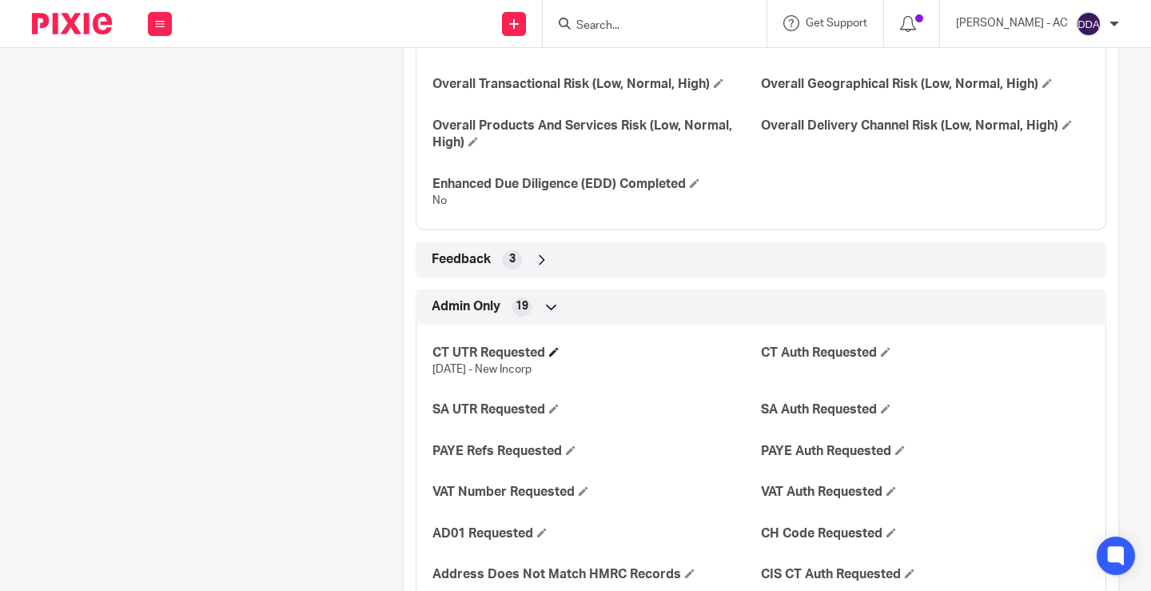
click at [553, 345] on h4 "CT UTR Requested" at bounding box center [596, 353] width 329 height 17
click at [551, 351] on span at bounding box center [554, 352] width 10 height 10
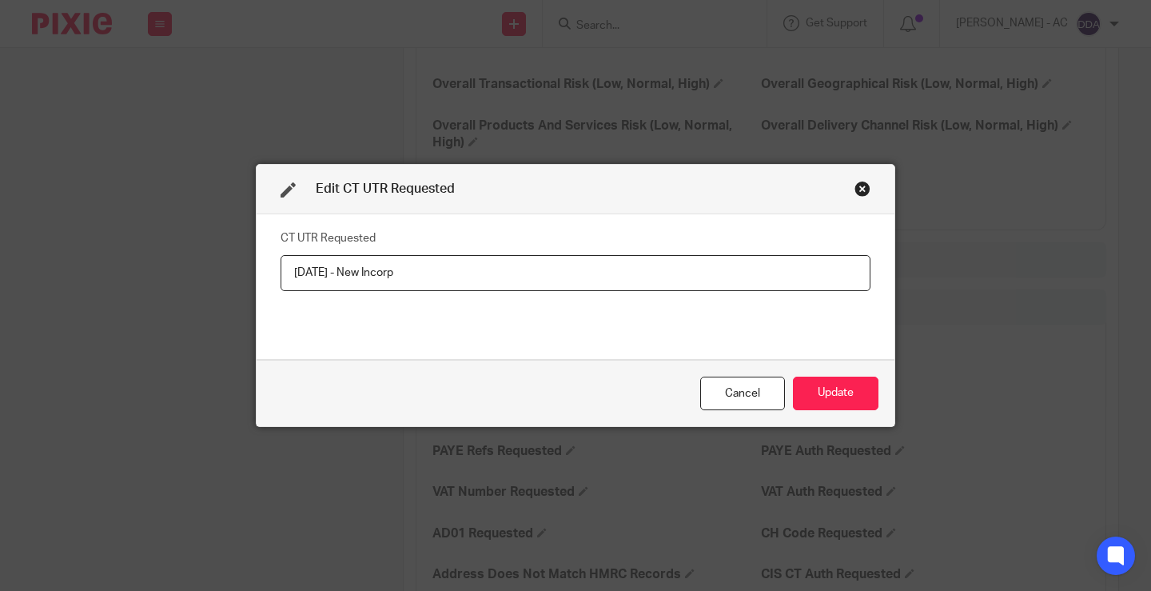
drag, startPoint x: 444, startPoint y: 277, endPoint x: 0, endPoint y: 270, distance: 443.7
click at [0, 270] on div "Edit CT UTR Requested CT UTR Requested 31-07-2025 - New Incorp Cancel Update" at bounding box center [575, 295] width 1151 height 591
click at [811, 382] on button "Update" at bounding box center [836, 394] width 86 height 34
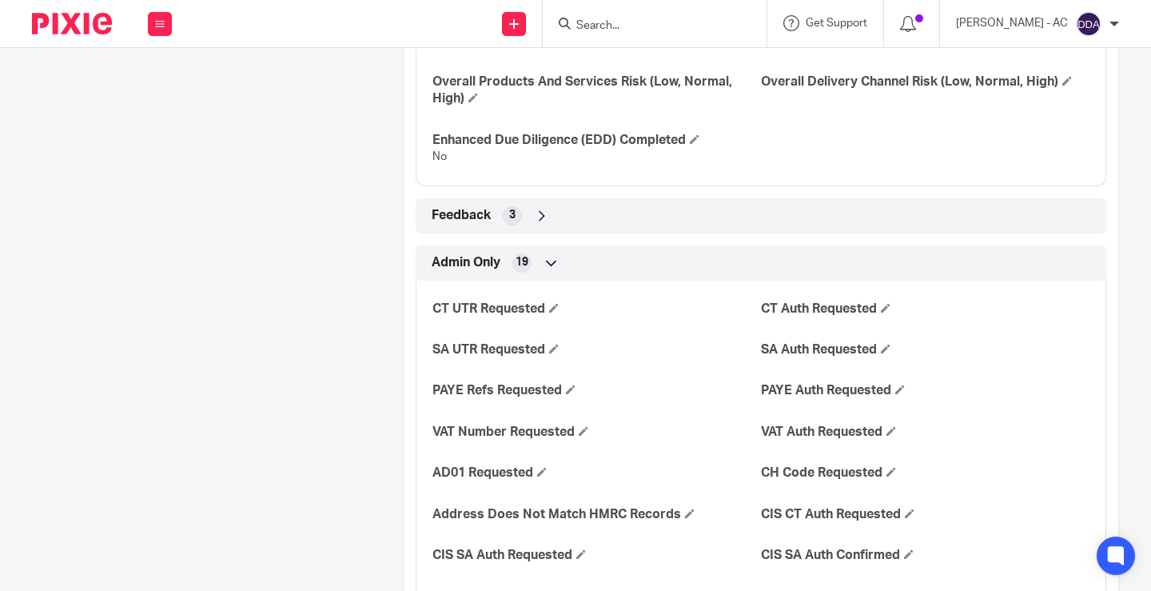
scroll to position [2718, 0]
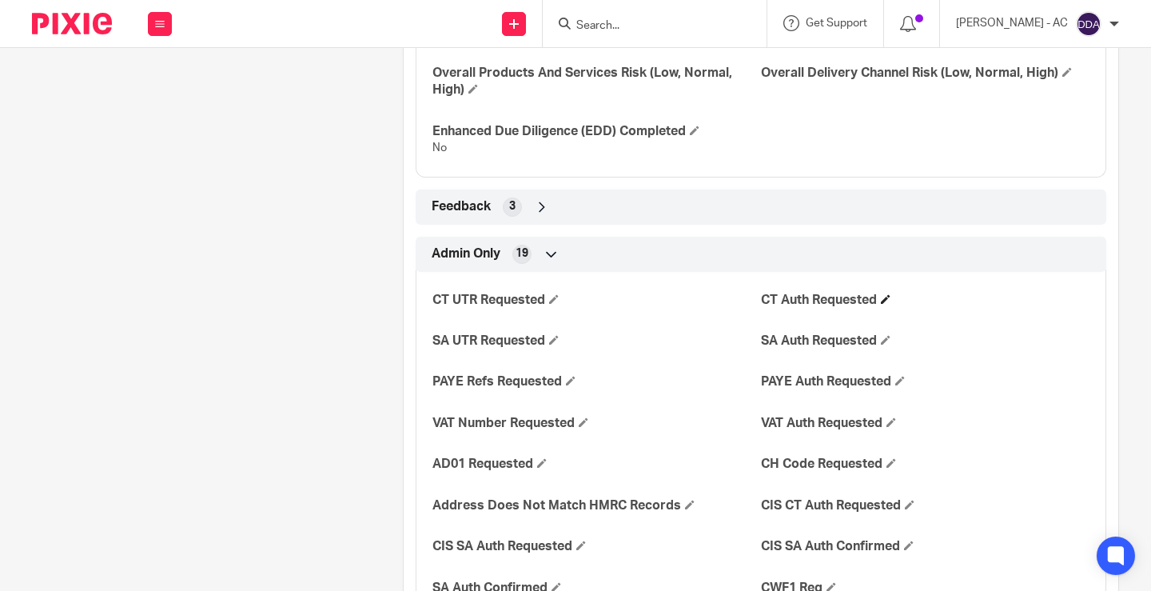
click at [887, 297] on h4 "CT Auth Requested" at bounding box center [925, 300] width 329 height 17
click at [874, 296] on h4 "CT Auth Requested" at bounding box center [925, 300] width 329 height 17
click at [881, 298] on span at bounding box center [886, 299] width 10 height 10
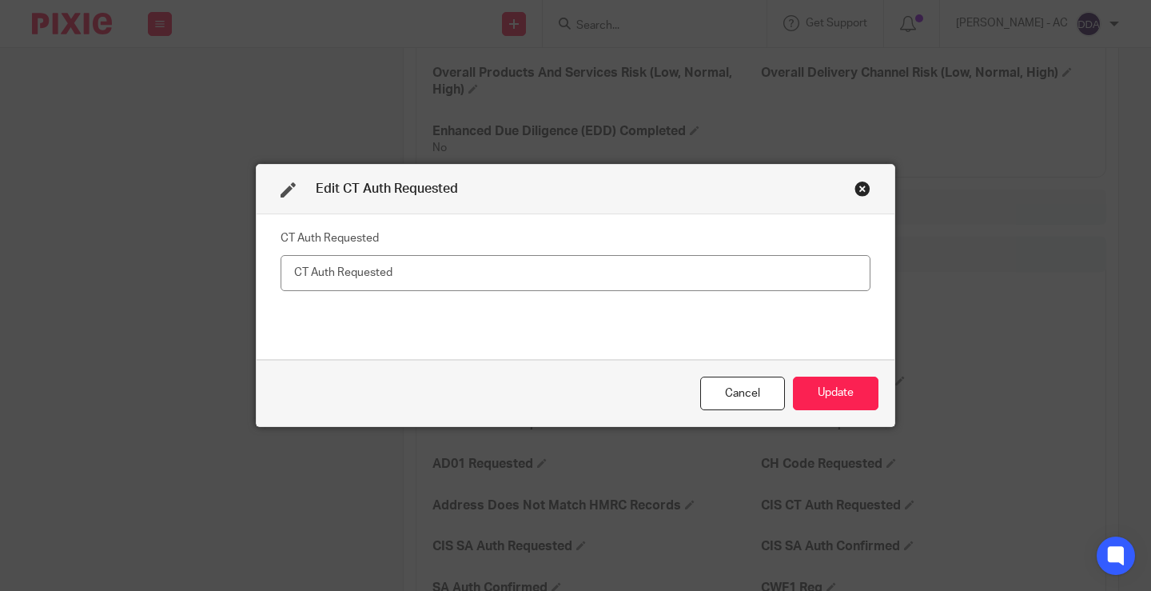
click at [603, 272] on input "text" at bounding box center [576, 273] width 590 height 36
type input "[DATE]"
click at [847, 382] on button "Update" at bounding box center [836, 394] width 86 height 34
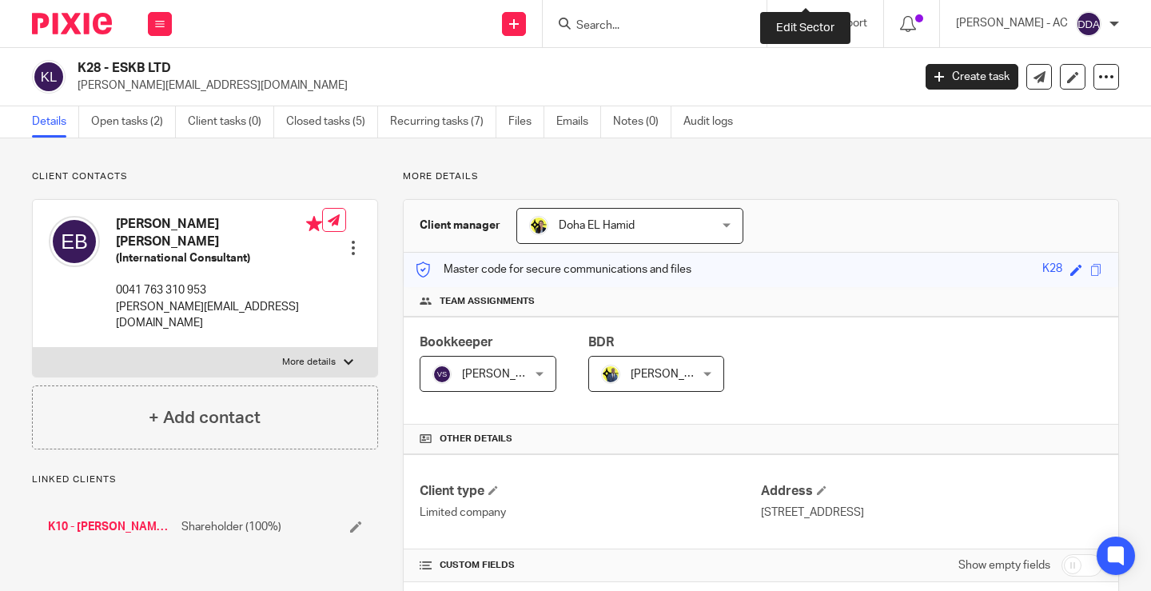
scroll to position [1273, 0]
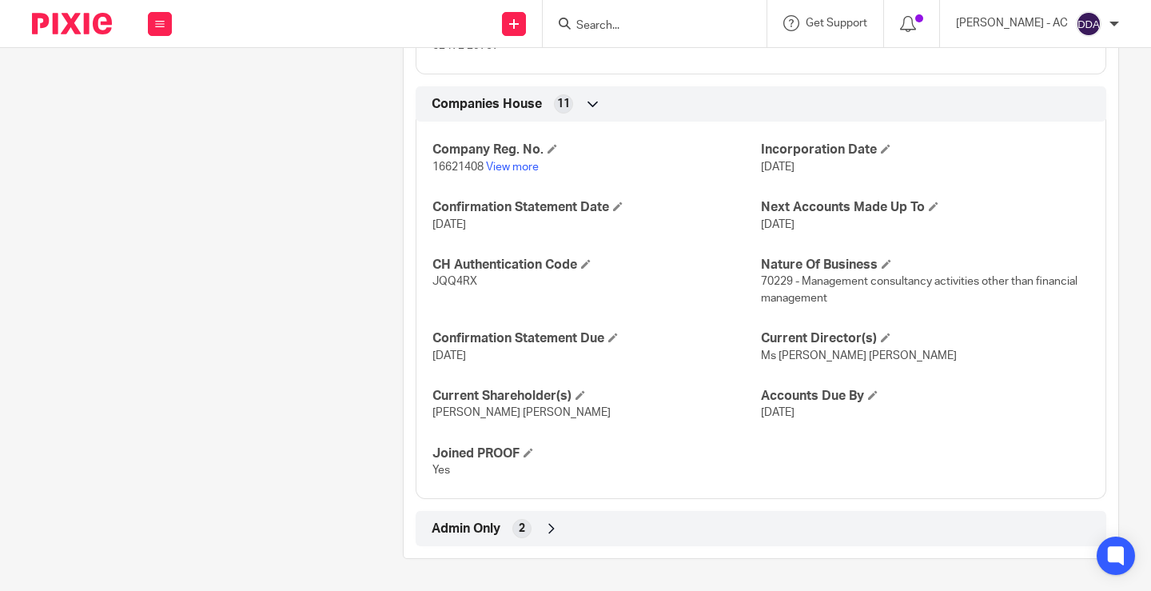
click at [512, 528] on div "2" at bounding box center [521, 528] width 19 height 19
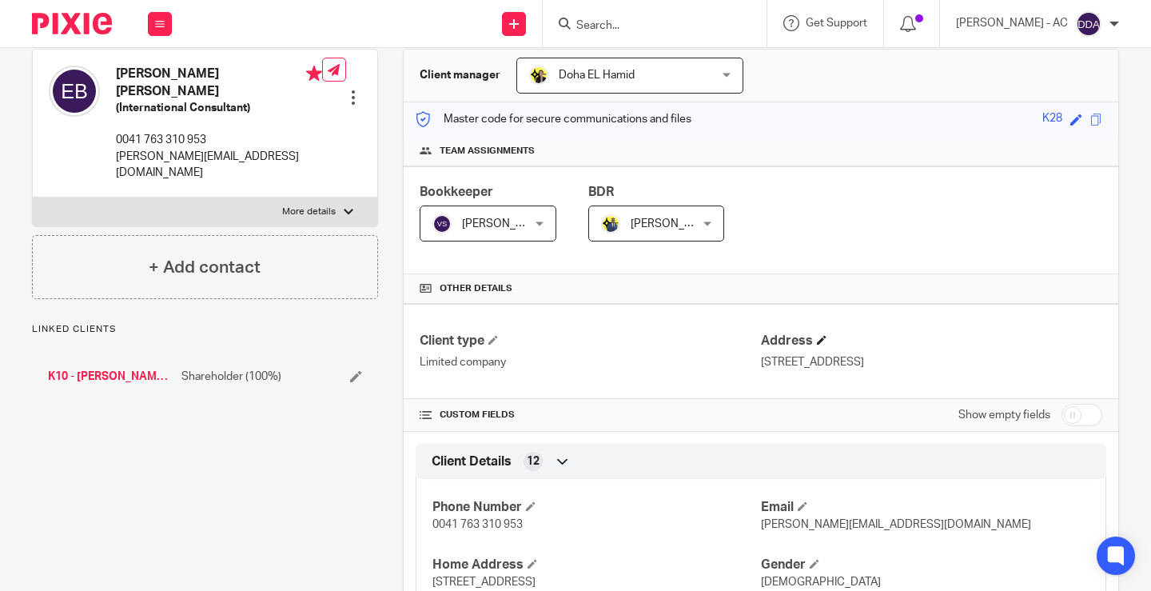
scroll to position [149, 0]
click at [1073, 420] on input "checkbox" at bounding box center [1082, 416] width 41 height 22
checkbox input "true"
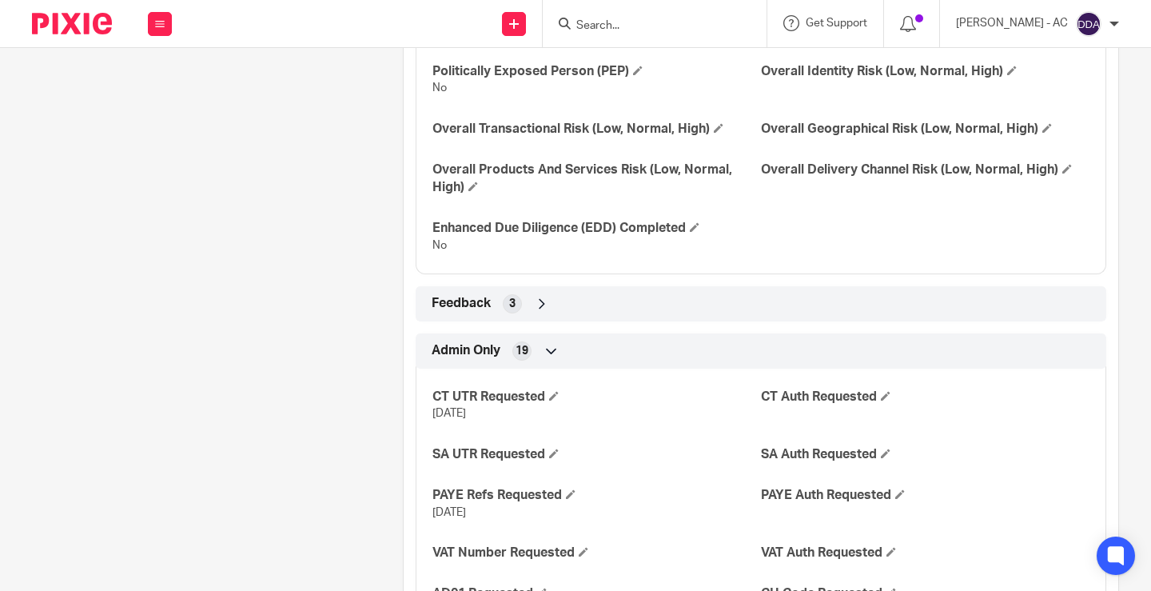
scroll to position [2627, 0]
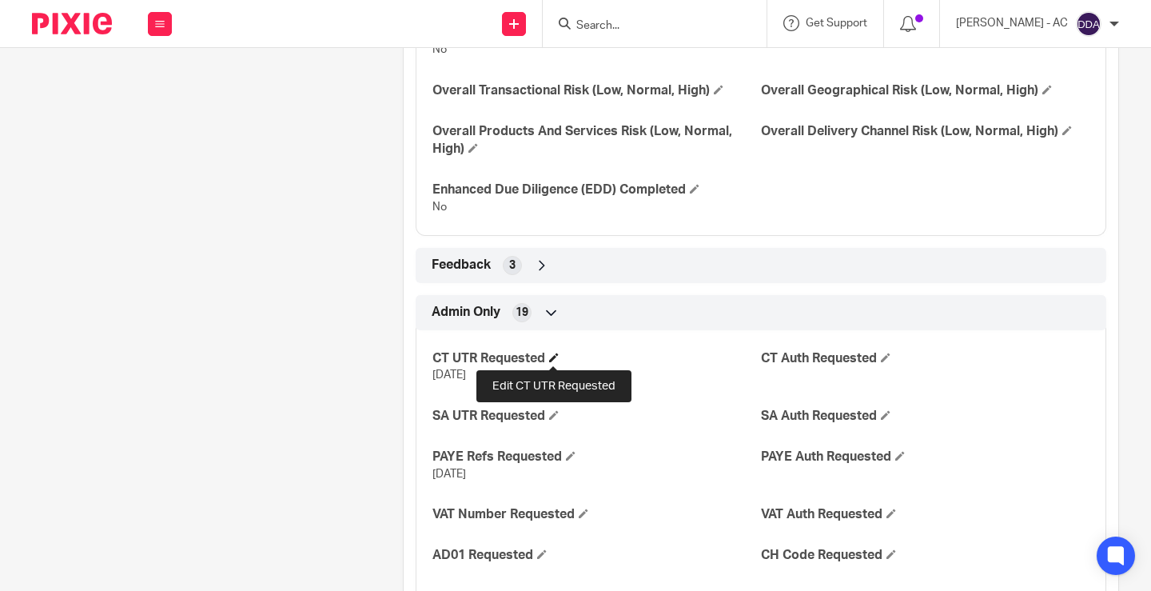
click at [555, 358] on span at bounding box center [554, 358] width 10 height 10
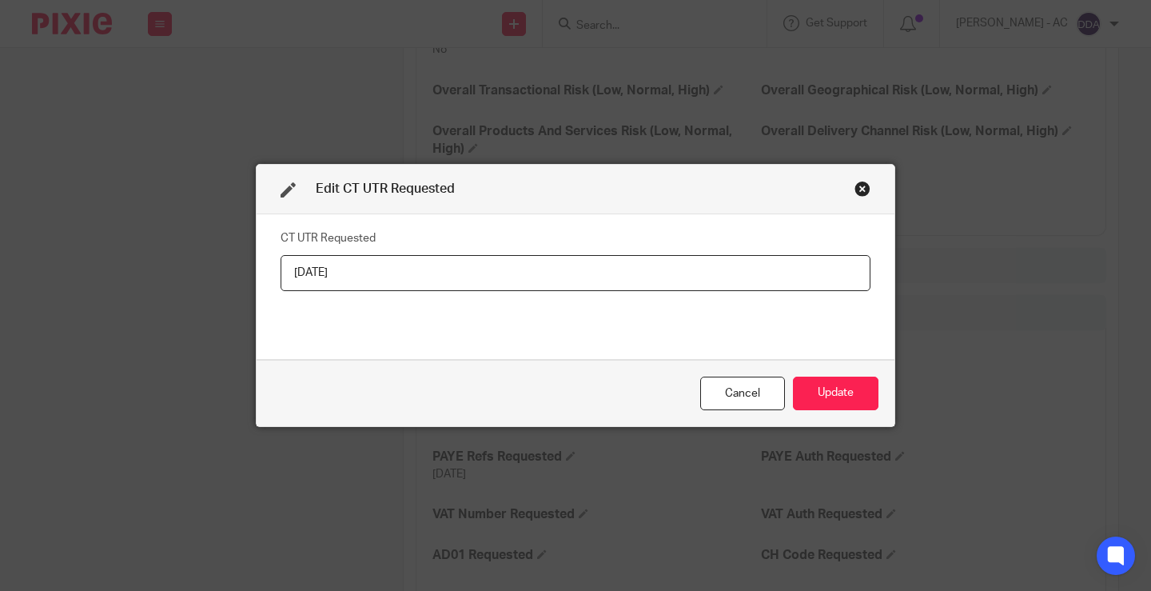
drag, startPoint x: 330, startPoint y: 277, endPoint x: 0, endPoint y: 278, distance: 330.2
click at [0, 278] on div "Edit CT UTR Requested CT UTR Requested [DATE] Cancel Update" at bounding box center [575, 295] width 1151 height 591
click at [842, 393] on button "Update" at bounding box center [836, 394] width 86 height 34
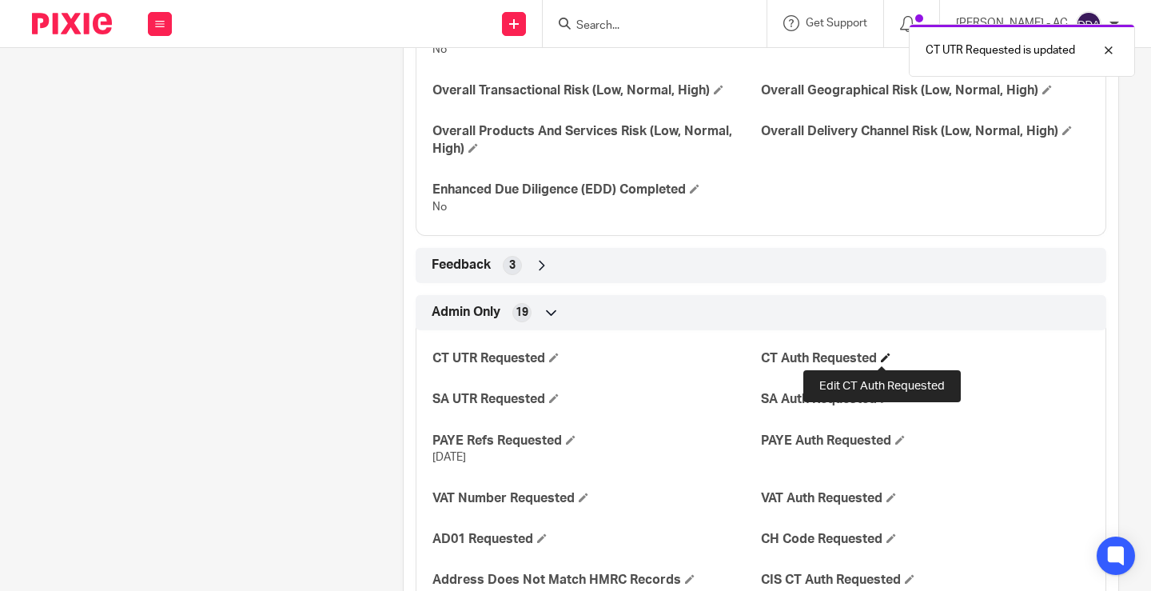
click at [881, 357] on span at bounding box center [886, 358] width 10 height 10
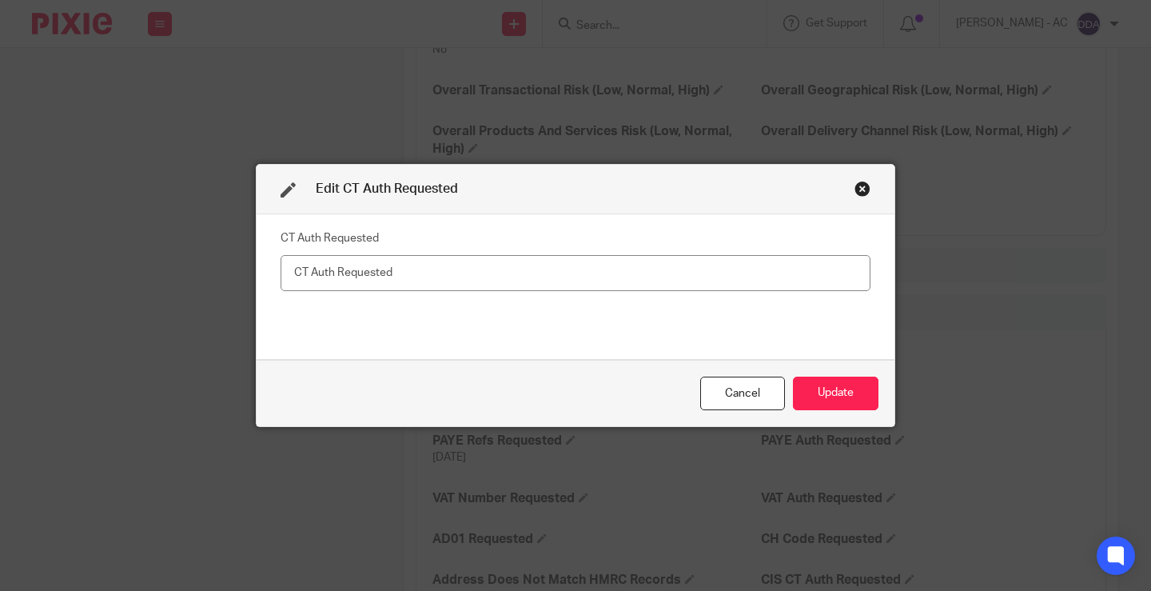
click at [524, 278] on input "text" at bounding box center [576, 273] width 590 height 36
type input "[DATE]"
click at [823, 404] on button "Update" at bounding box center [836, 394] width 86 height 34
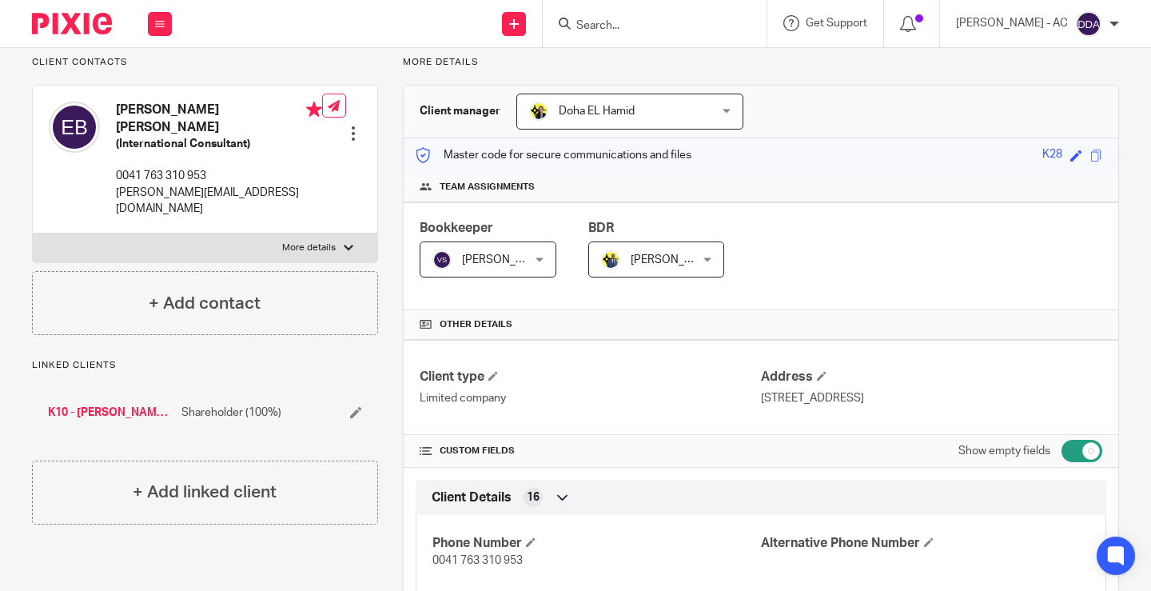
scroll to position [0, 0]
